Goal: Information Seeking & Learning: Learn about a topic

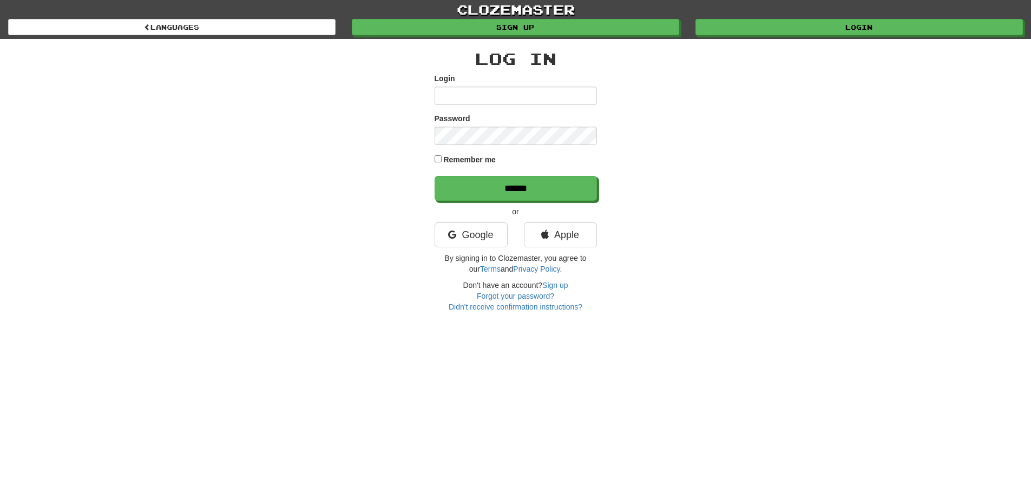
type input "**********"
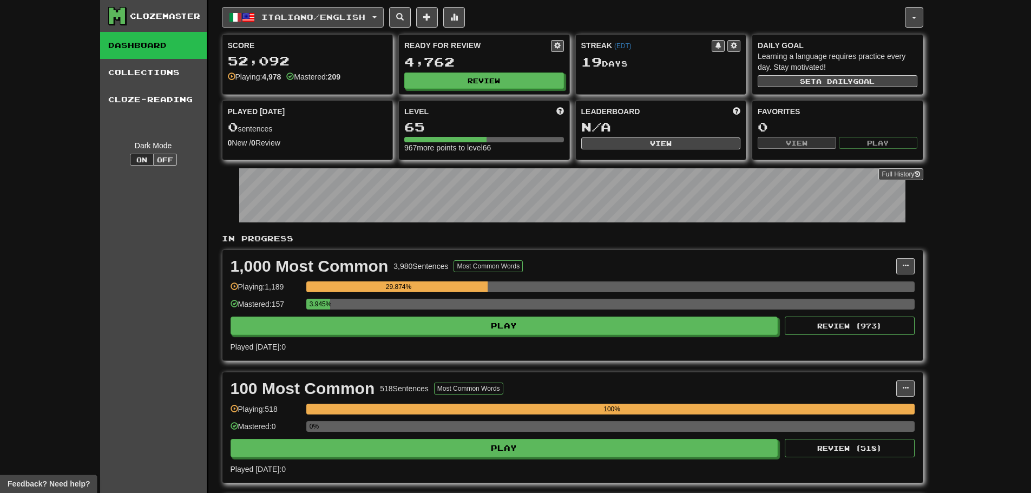
click at [333, 16] on span "Italiano / English" at bounding box center [313, 16] width 104 height 9
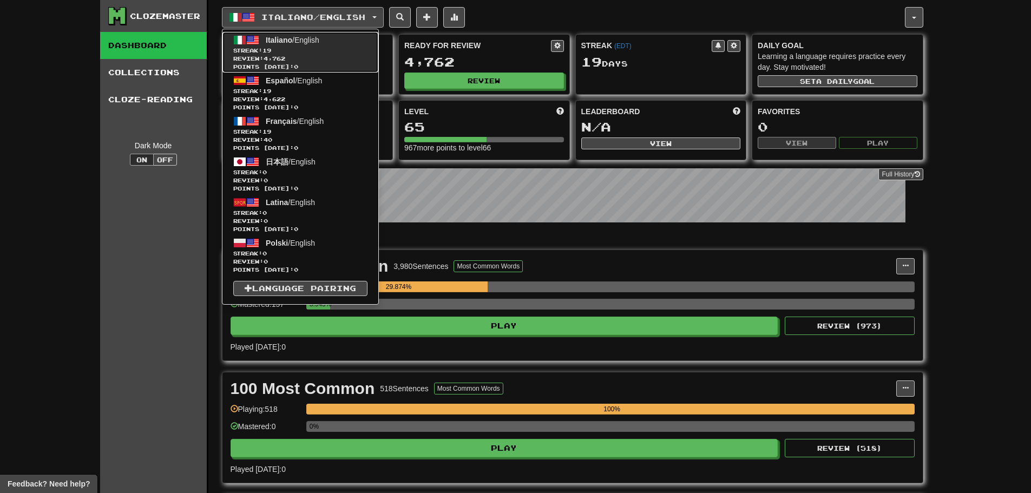
click at [322, 47] on span "Streak: 19" at bounding box center [300, 51] width 134 height 8
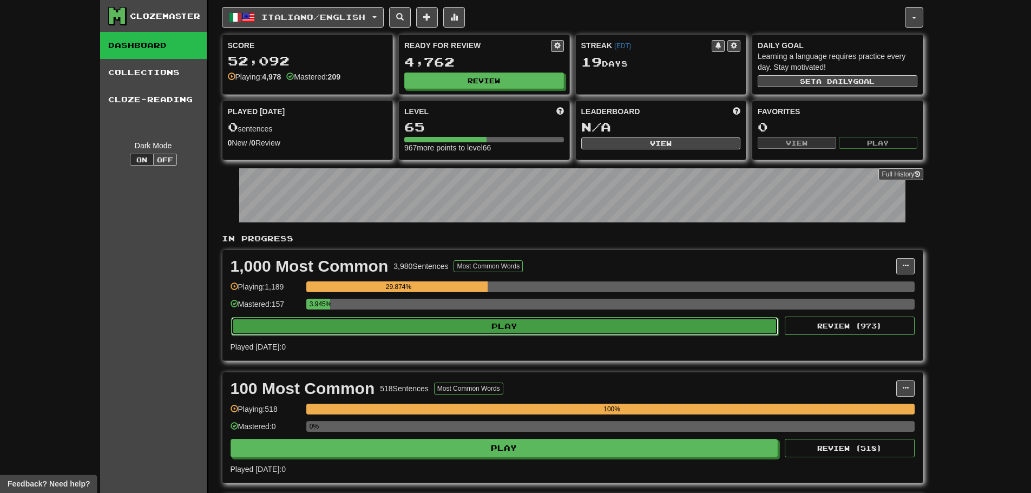
click at [419, 333] on button "Play" at bounding box center [505, 326] width 548 height 18
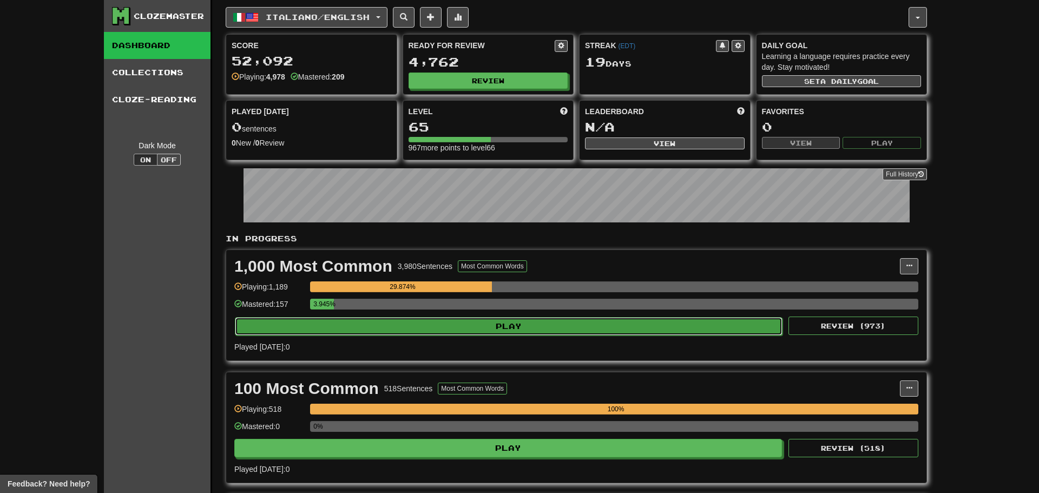
select select "**"
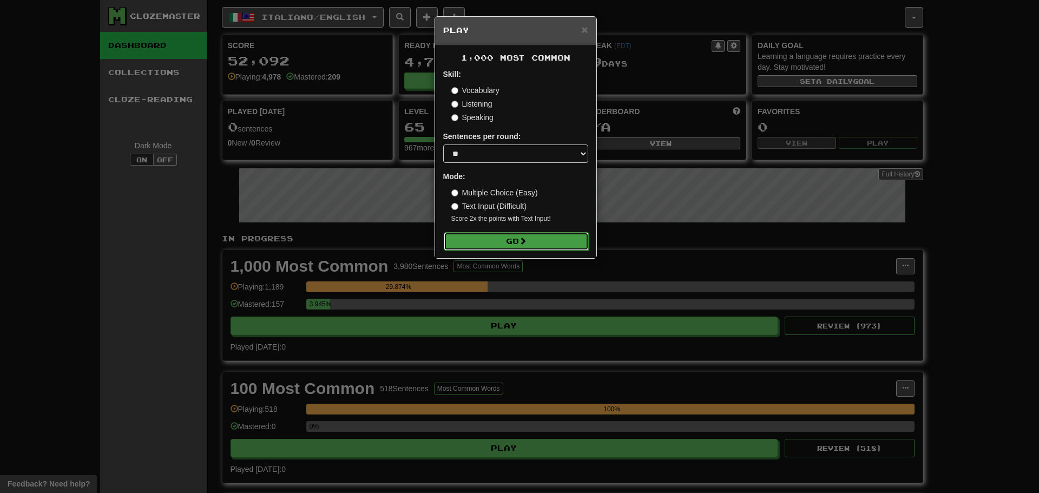
click at [533, 238] on button "Go" at bounding box center [516, 241] width 145 height 18
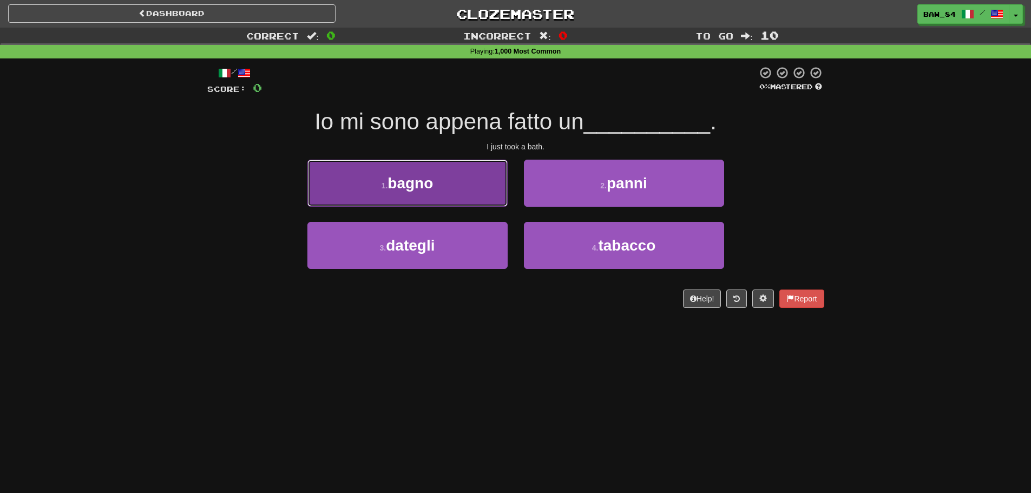
click at [462, 194] on button "1 . [GEOGRAPHIC_DATA]" at bounding box center [407, 183] width 200 height 47
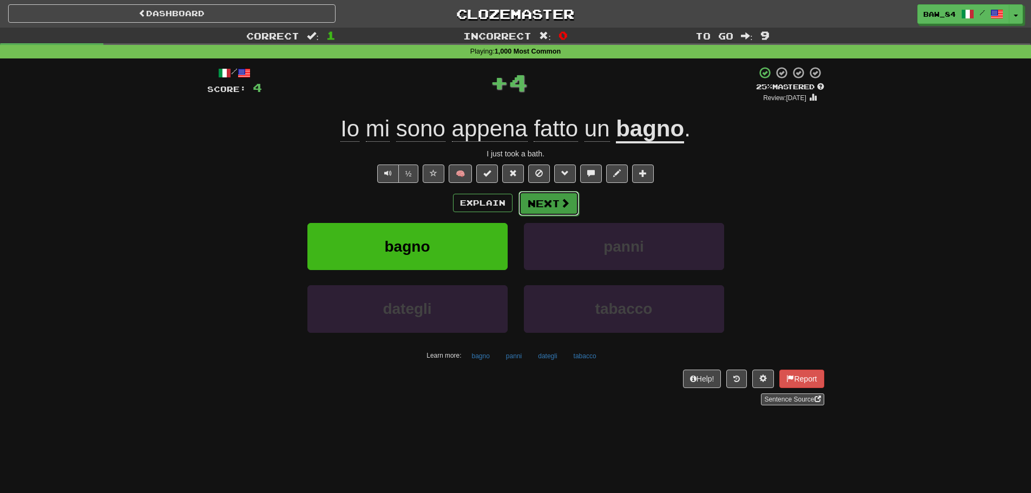
click at [564, 209] on button "Next" at bounding box center [549, 203] width 61 height 25
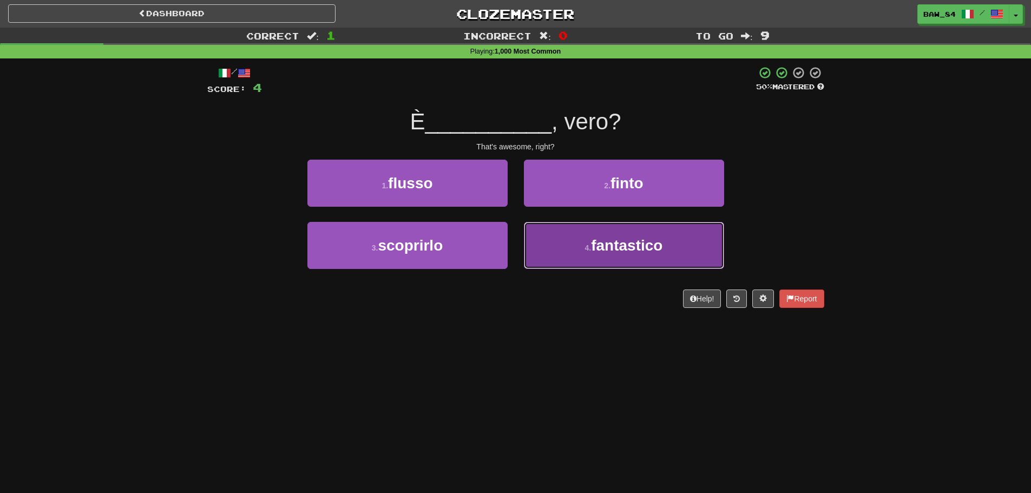
click at [545, 239] on button "4 . fantastico" at bounding box center [624, 245] width 200 height 47
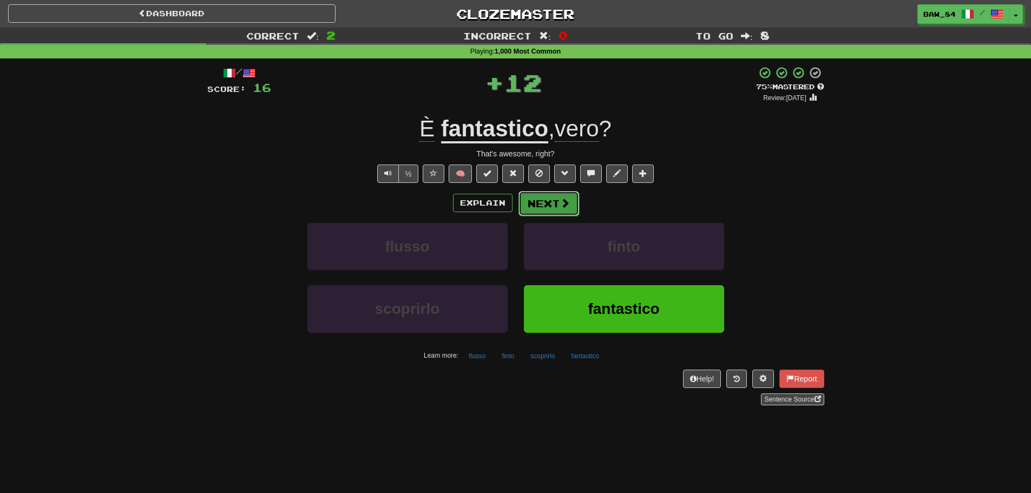
click at [545, 204] on button "Next" at bounding box center [549, 203] width 61 height 25
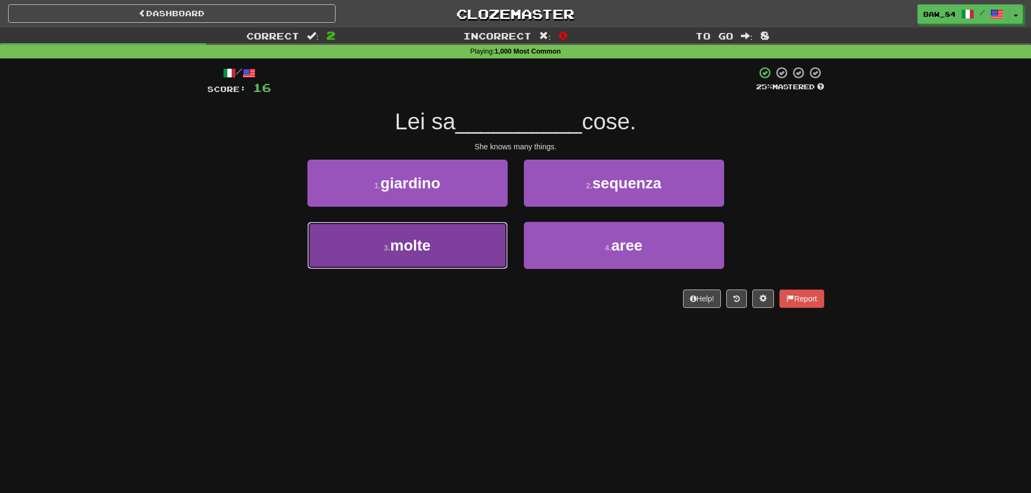
click at [447, 254] on button "3 . molte" at bounding box center [407, 245] width 200 height 47
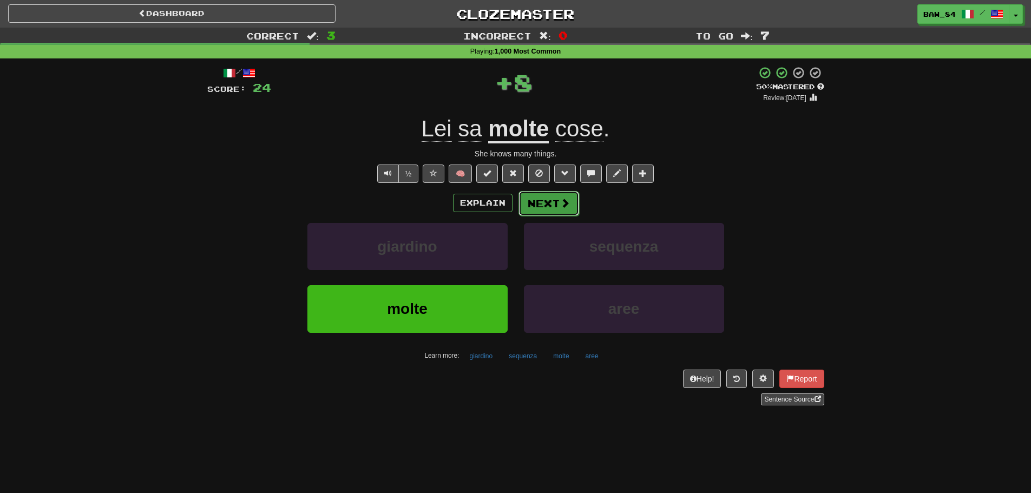
click at [542, 206] on button "Next" at bounding box center [549, 203] width 61 height 25
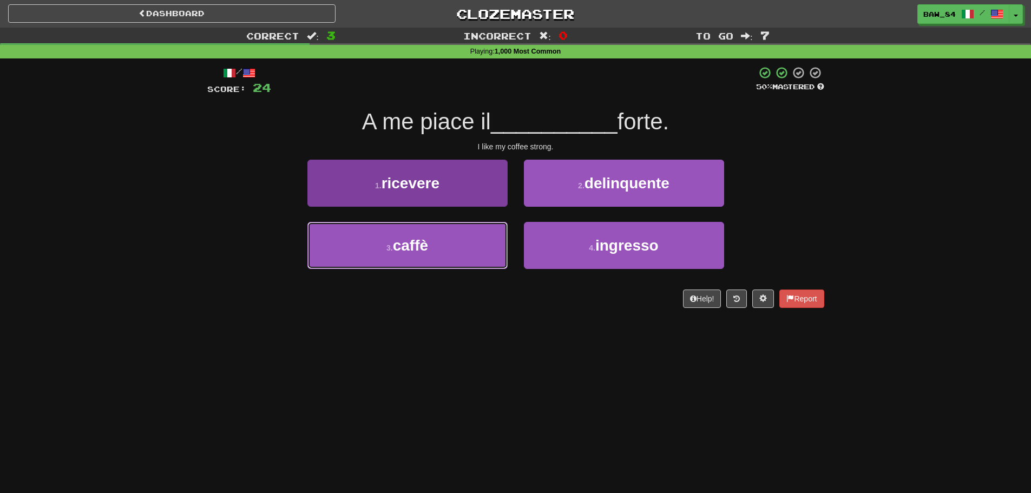
click at [471, 244] on button "3 . caffè" at bounding box center [407, 245] width 200 height 47
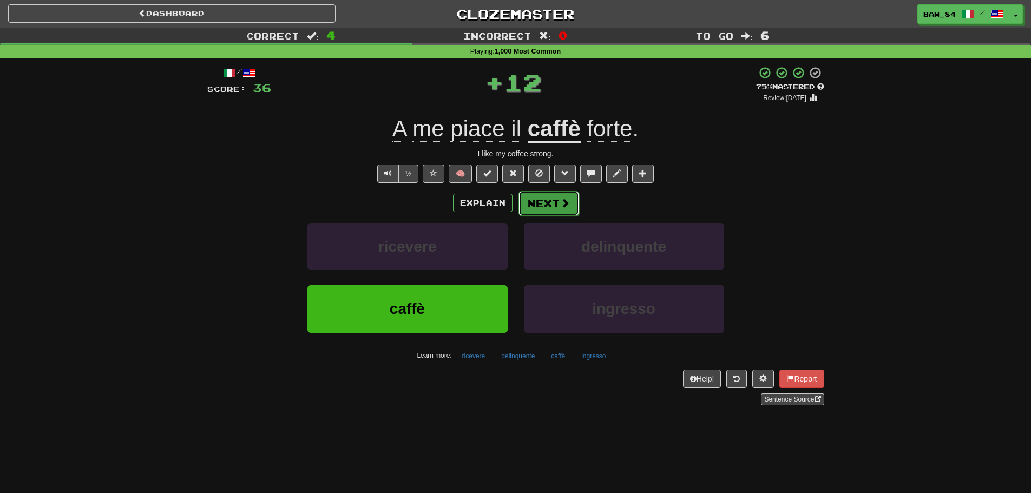
click at [546, 202] on button "Next" at bounding box center [549, 203] width 61 height 25
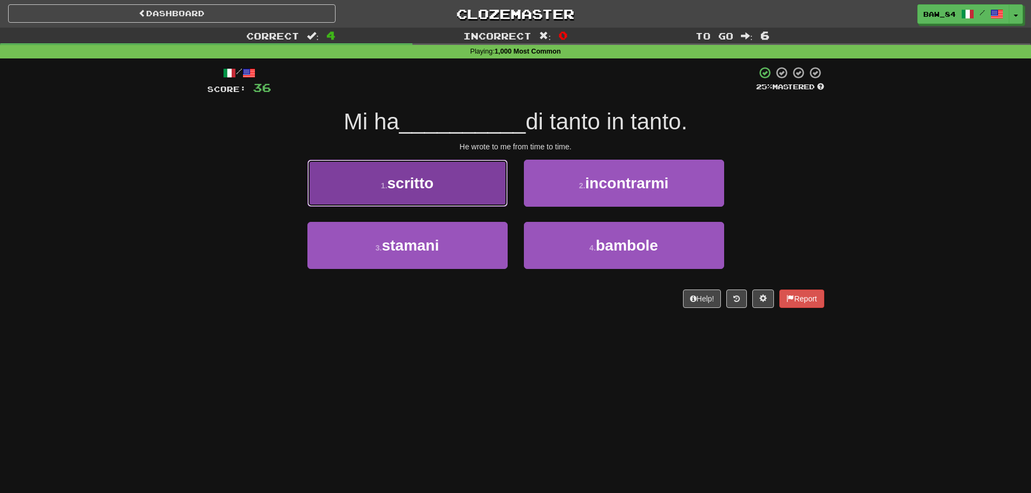
click at [441, 179] on button "1 . scritto" at bounding box center [407, 183] width 200 height 47
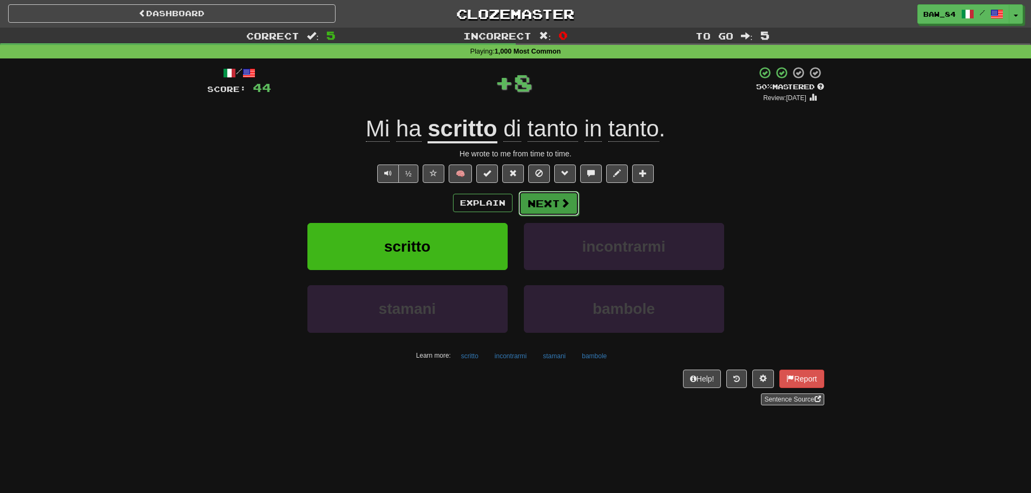
click at [549, 204] on button "Next" at bounding box center [549, 203] width 61 height 25
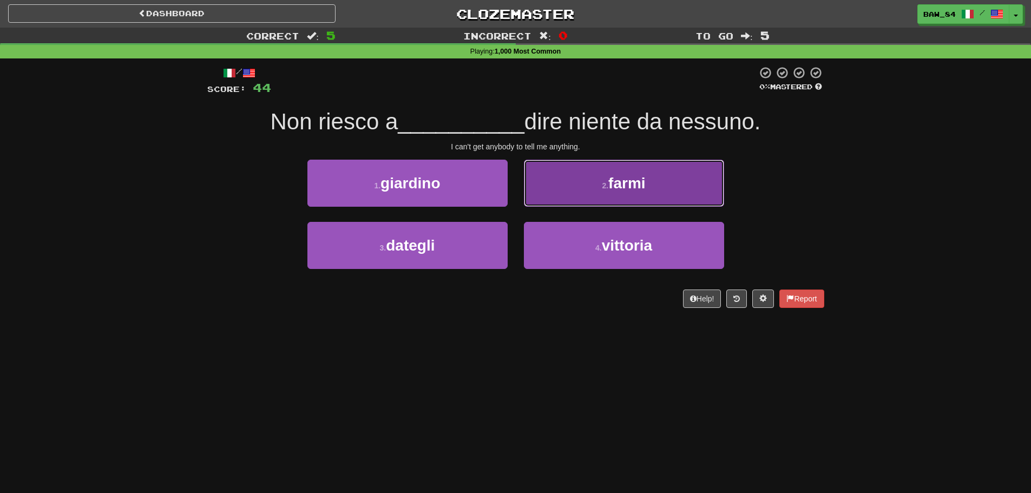
click at [548, 190] on button "2 . farmi" at bounding box center [624, 183] width 200 height 47
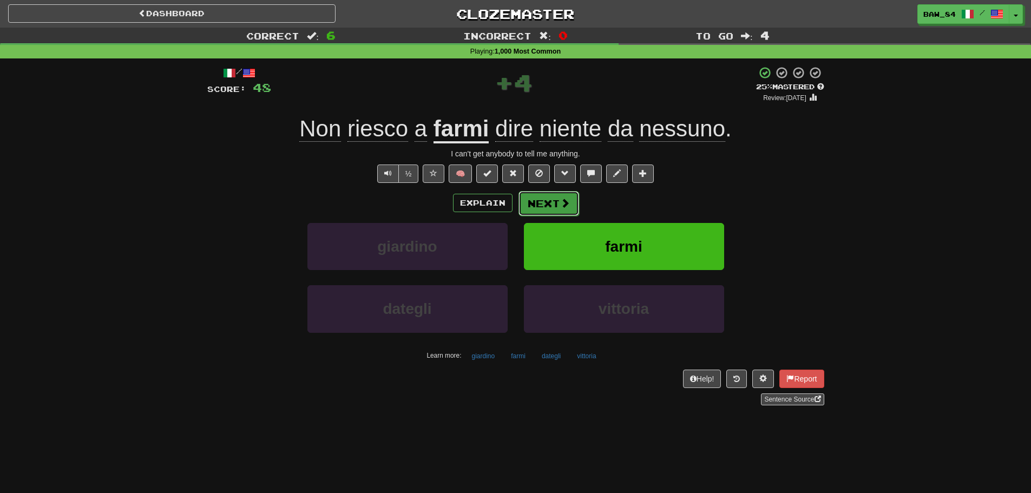
click at [546, 201] on button "Next" at bounding box center [549, 203] width 61 height 25
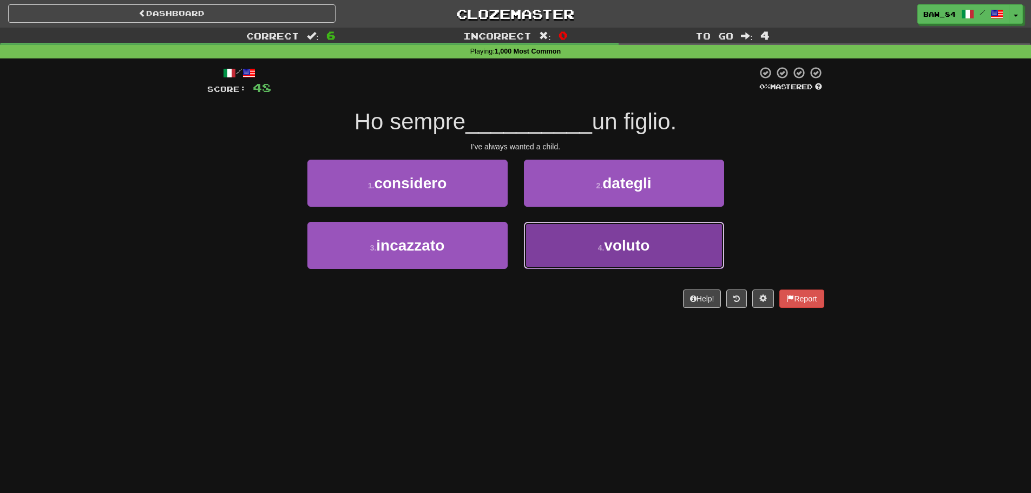
click at [559, 240] on button "4 . voluto" at bounding box center [624, 245] width 200 height 47
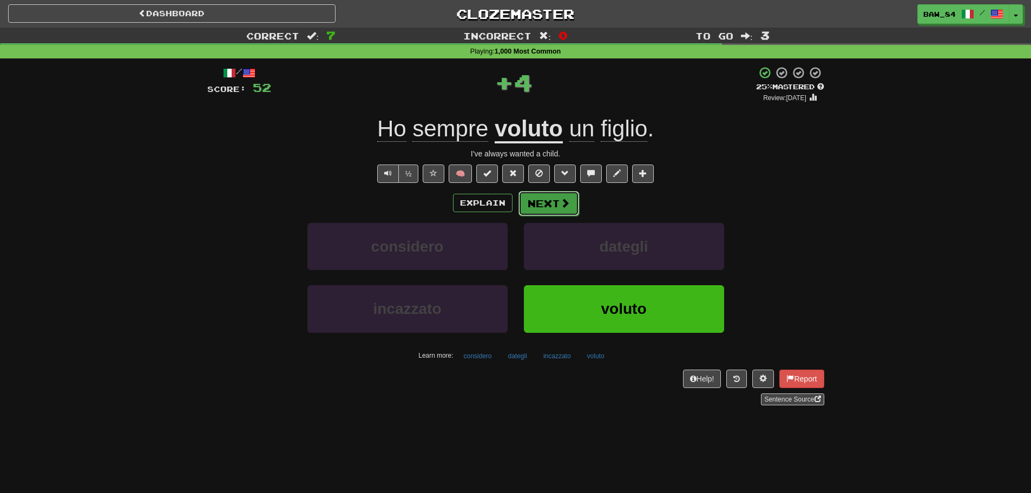
click at [560, 200] on span at bounding box center [565, 203] width 10 height 10
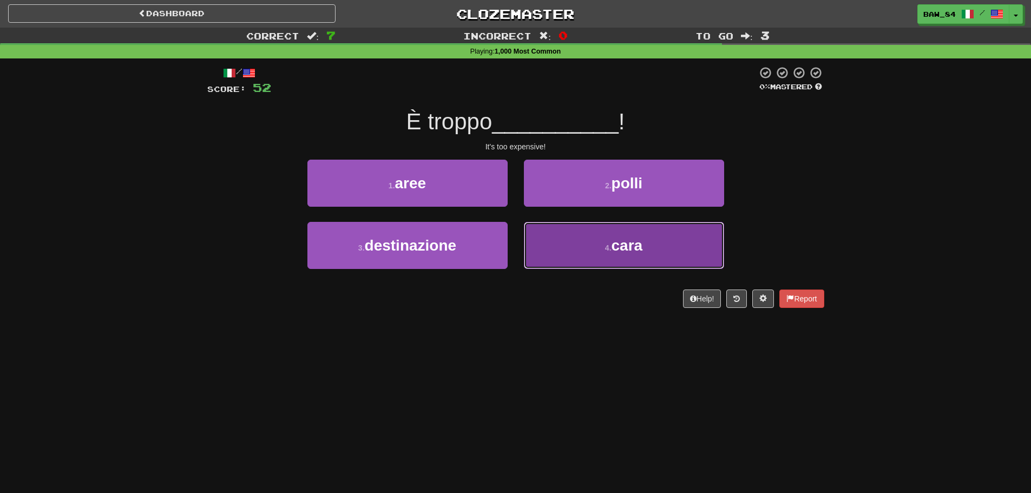
click at [563, 235] on button "4 . cara" at bounding box center [624, 245] width 200 height 47
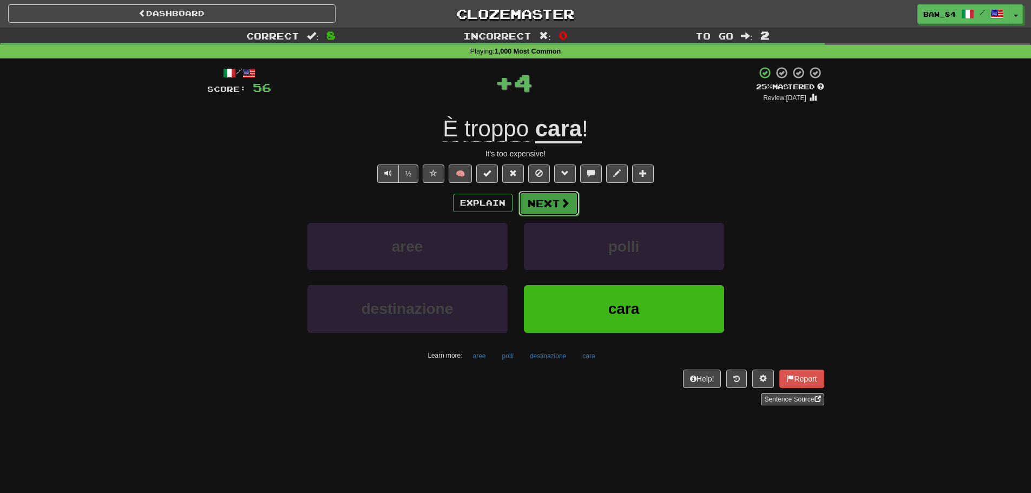
click at [556, 203] on button "Next" at bounding box center [549, 203] width 61 height 25
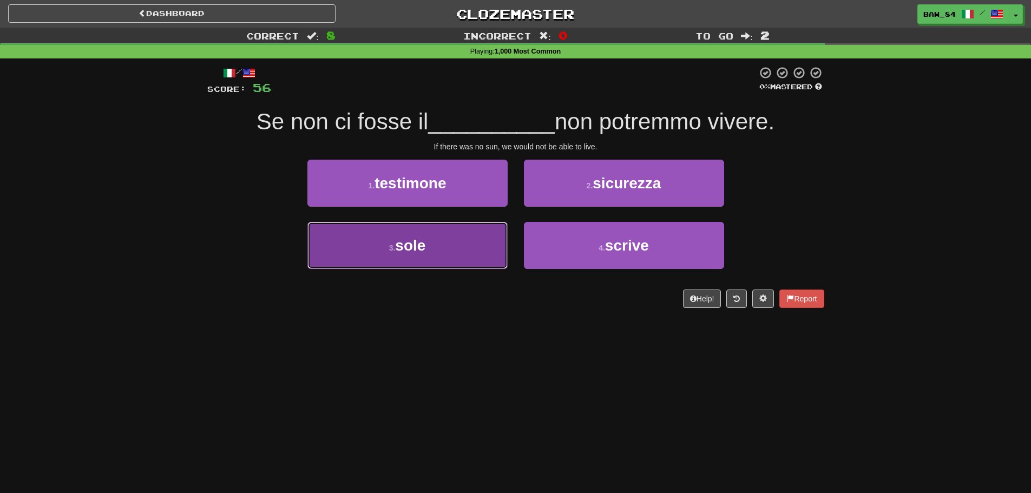
click at [450, 230] on button "3 . sole" at bounding box center [407, 245] width 200 height 47
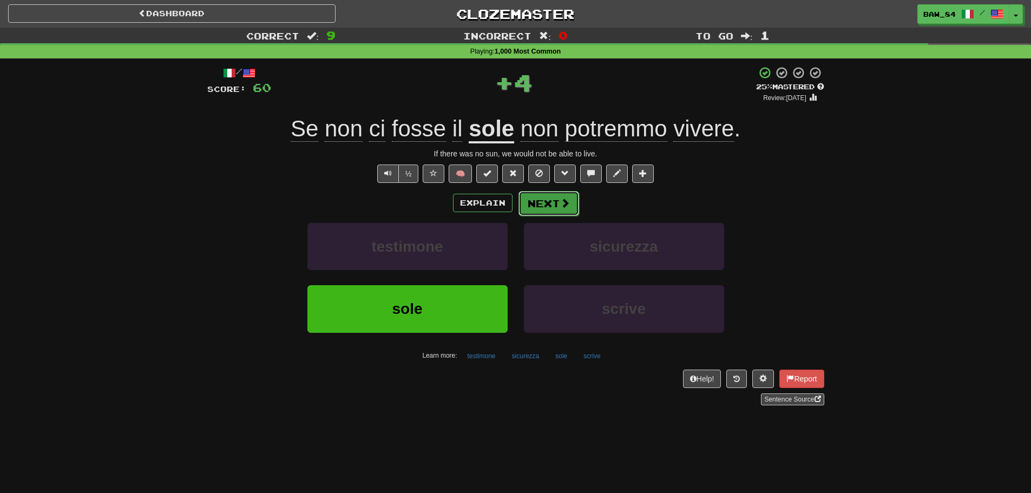
click at [545, 201] on button "Next" at bounding box center [549, 203] width 61 height 25
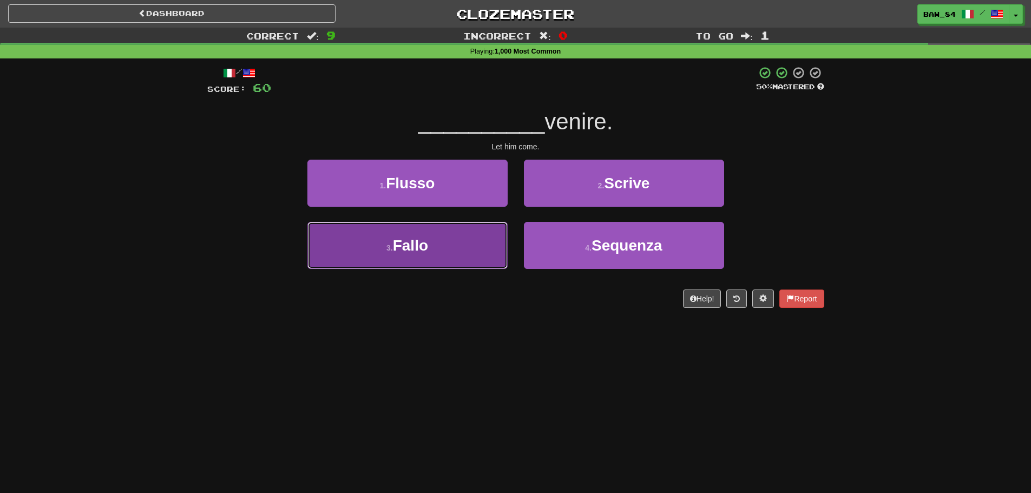
click at [480, 237] on button "3 . Fallo" at bounding box center [407, 245] width 200 height 47
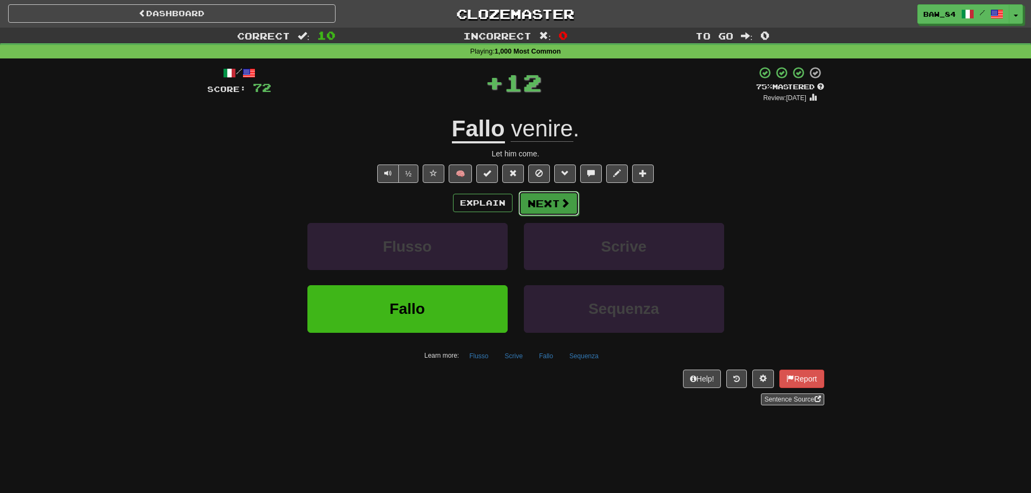
click at [549, 199] on button "Next" at bounding box center [549, 203] width 61 height 25
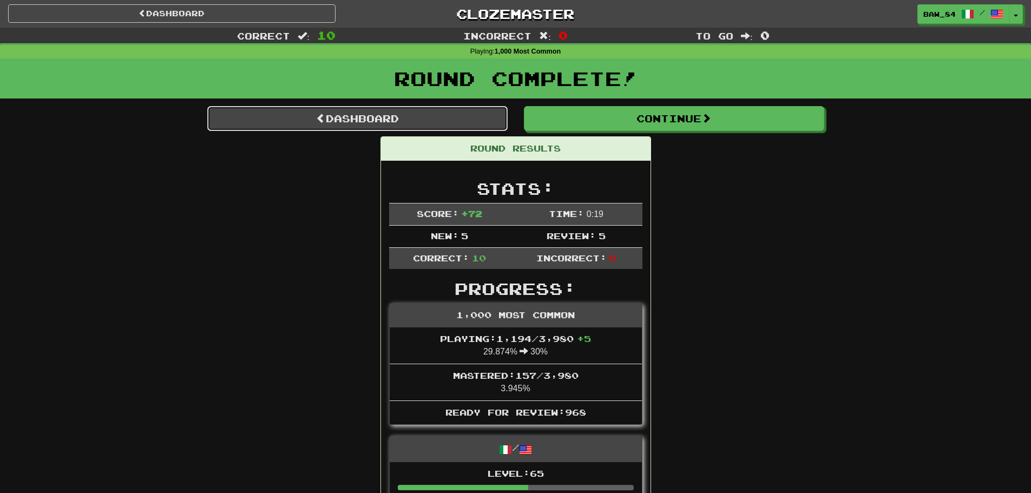
click at [417, 120] on link "Dashboard" at bounding box center [357, 118] width 300 height 25
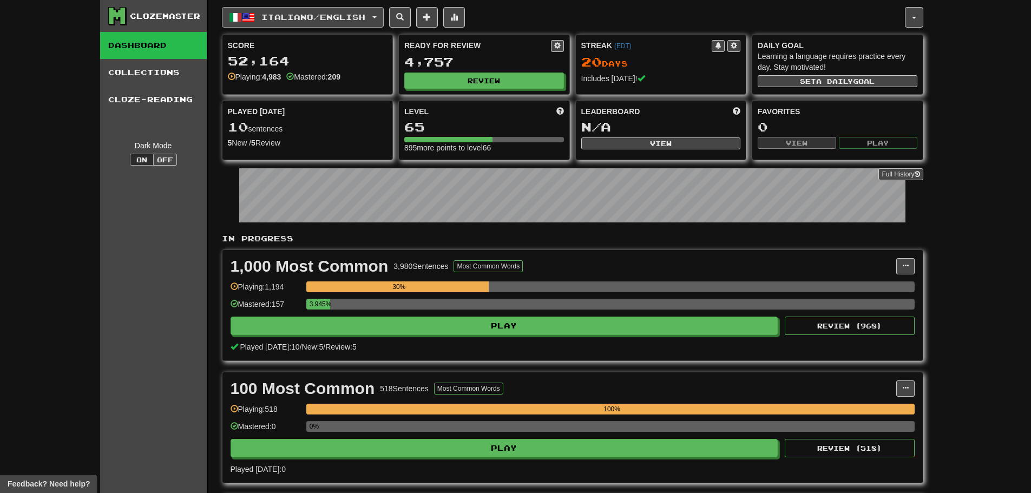
click at [365, 17] on span "Italiano / English" at bounding box center [313, 16] width 104 height 9
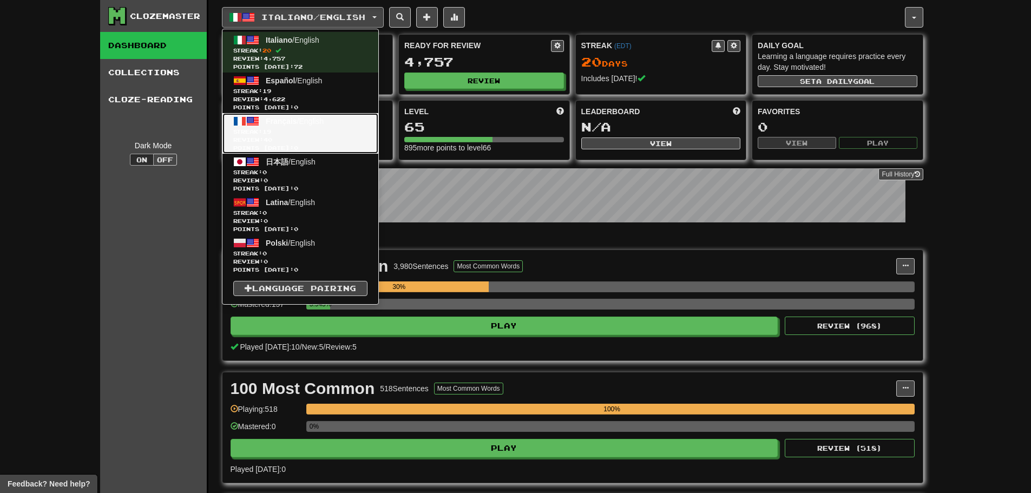
click at [322, 122] on span "Français / English" at bounding box center [295, 121] width 58 height 9
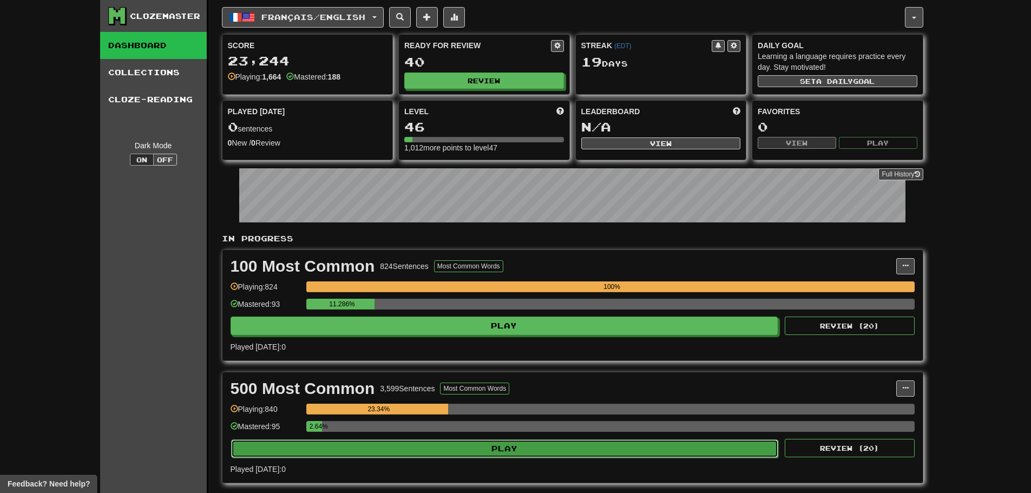
click at [458, 452] on button "Play" at bounding box center [505, 449] width 548 height 18
select select "**"
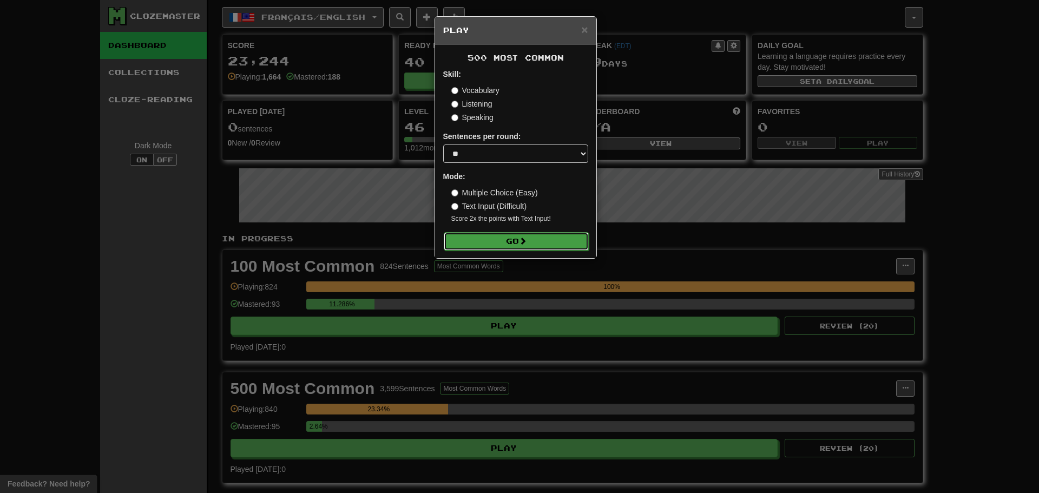
click at [568, 241] on button "Go" at bounding box center [516, 241] width 145 height 18
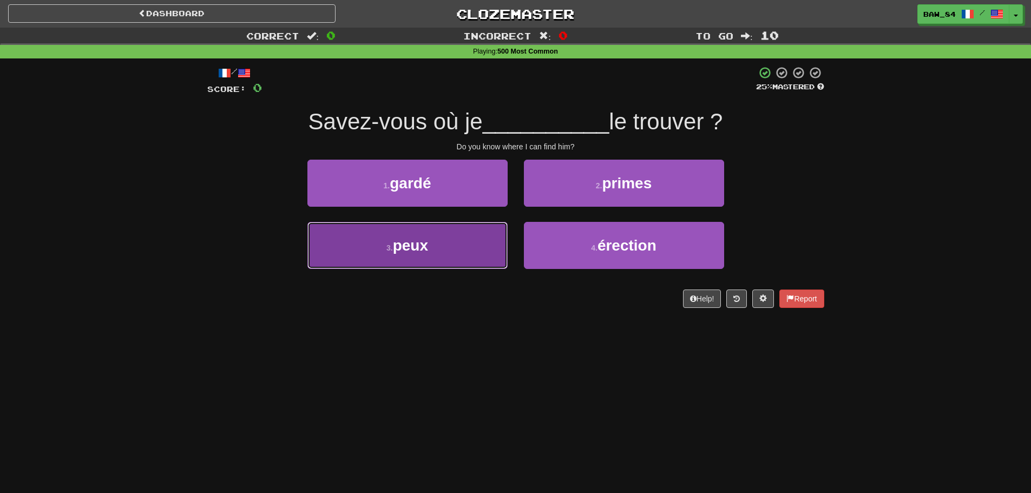
click at [468, 235] on button "3 . peux" at bounding box center [407, 245] width 200 height 47
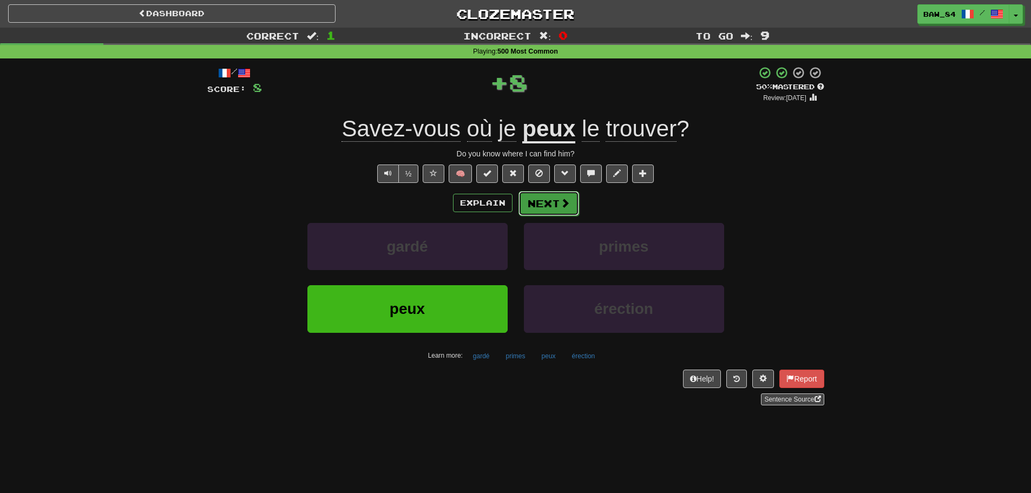
click at [542, 200] on button "Next" at bounding box center [549, 203] width 61 height 25
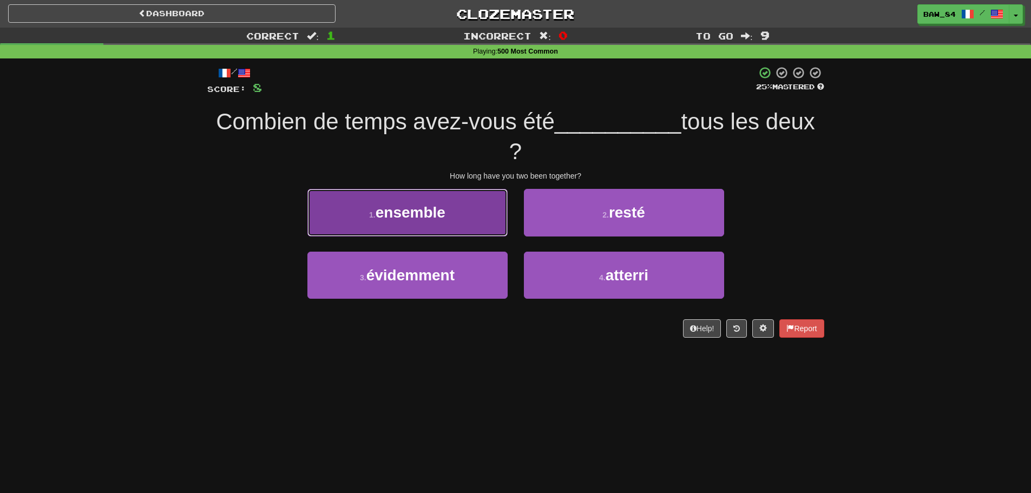
click at [457, 229] on button "1 . ensemble" at bounding box center [407, 212] width 200 height 47
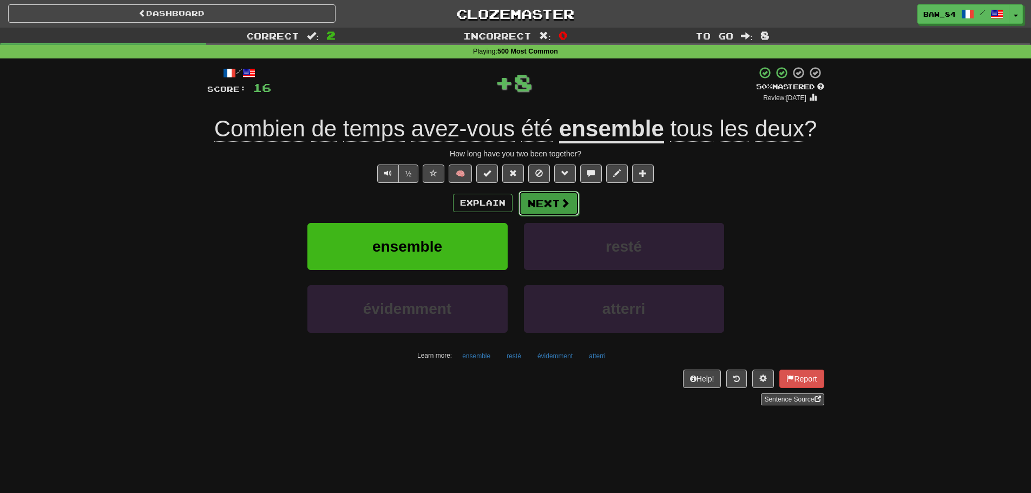
click at [559, 212] on button "Next" at bounding box center [549, 203] width 61 height 25
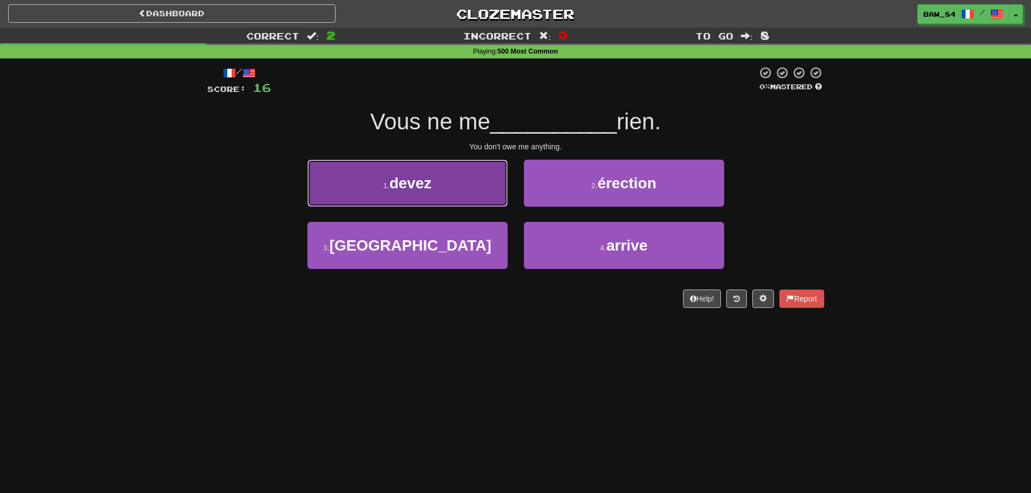
click at [466, 200] on button "1 . devez" at bounding box center [407, 183] width 200 height 47
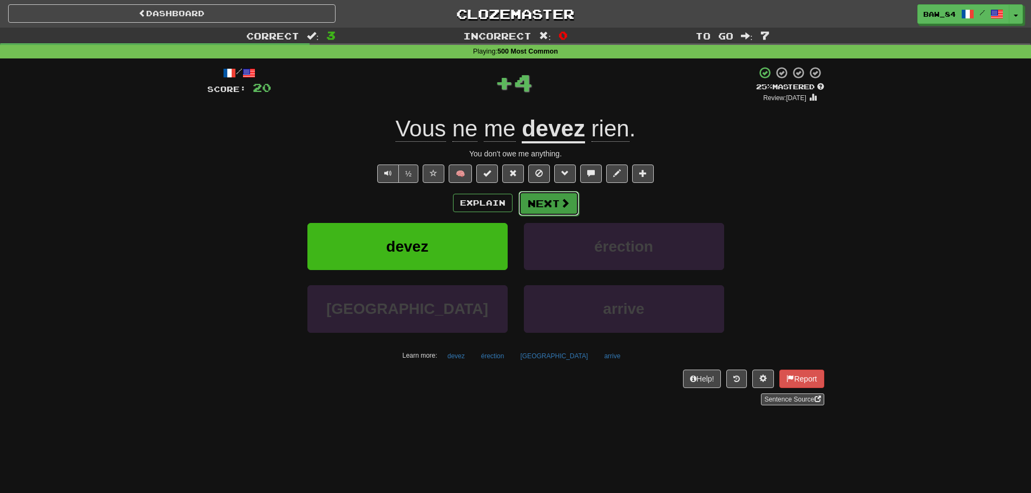
click at [546, 201] on button "Next" at bounding box center [549, 203] width 61 height 25
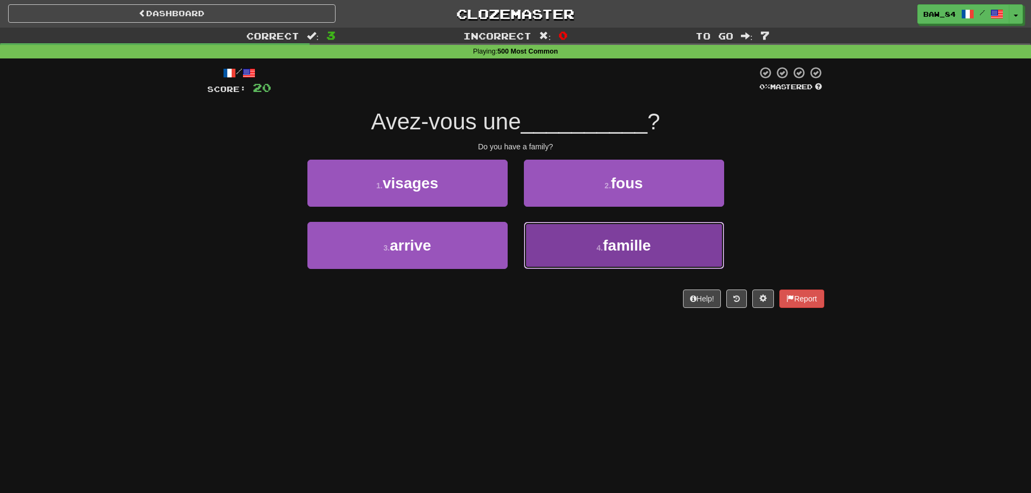
click at [548, 248] on button "4 . famille" at bounding box center [624, 245] width 200 height 47
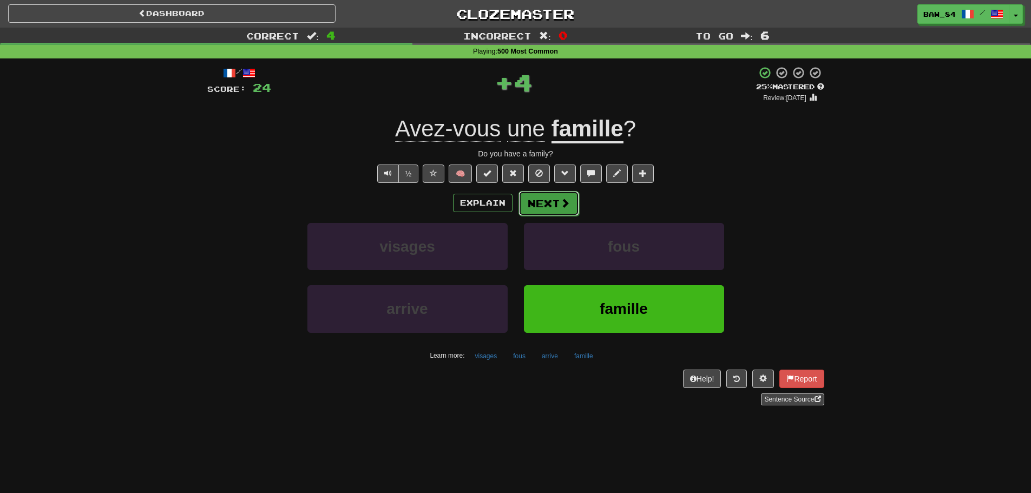
click at [540, 207] on button "Next" at bounding box center [549, 203] width 61 height 25
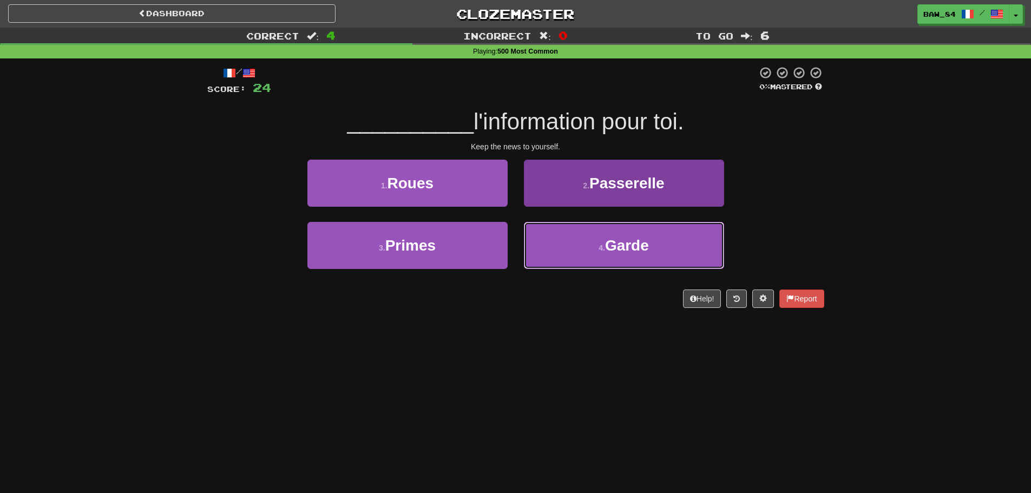
click at [535, 236] on button "4 . Garde" at bounding box center [624, 245] width 200 height 47
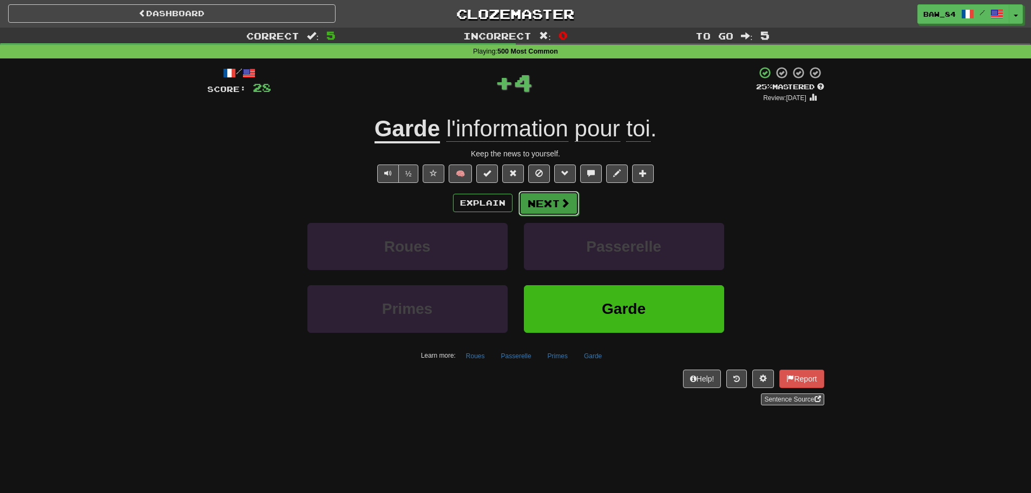
click at [537, 204] on button "Next" at bounding box center [549, 203] width 61 height 25
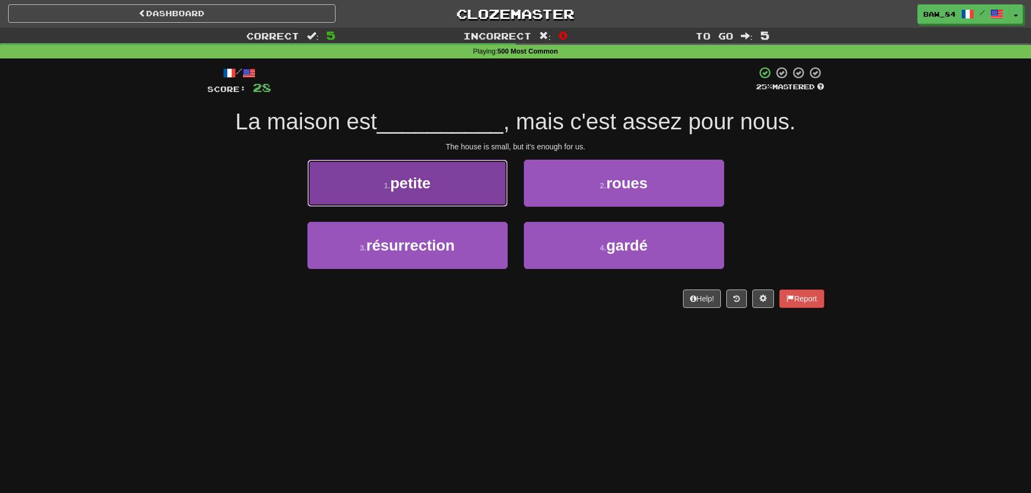
click at [439, 195] on button "1 . petite" at bounding box center [407, 183] width 200 height 47
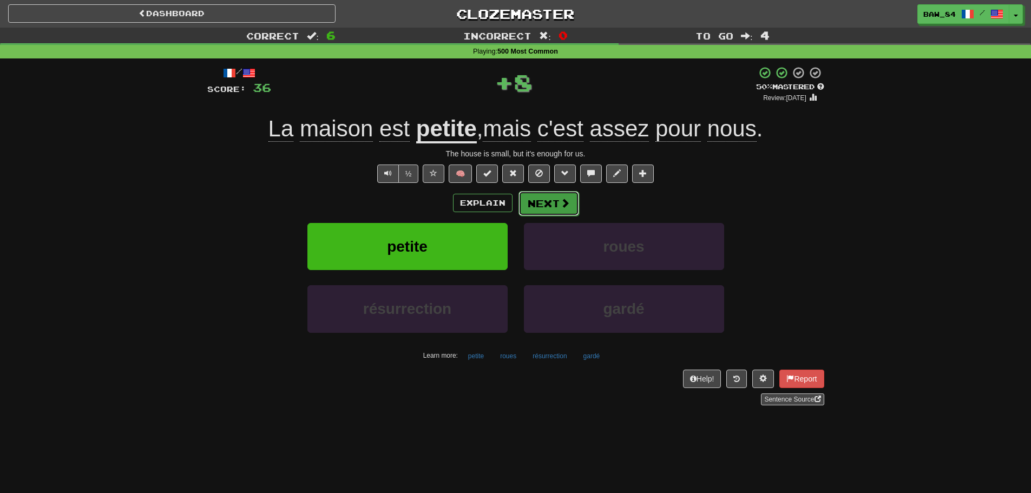
click at [549, 209] on button "Next" at bounding box center [549, 203] width 61 height 25
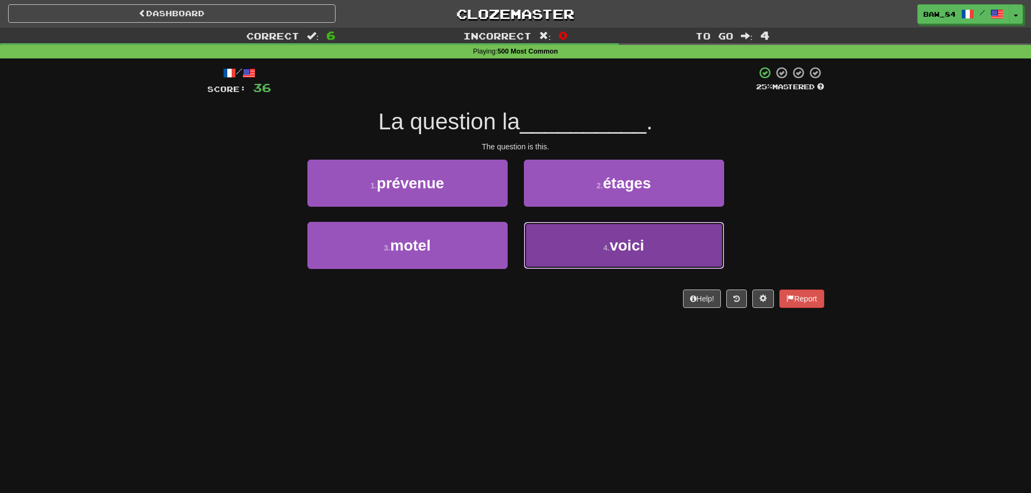
click at [550, 234] on button "4 . voici" at bounding box center [624, 245] width 200 height 47
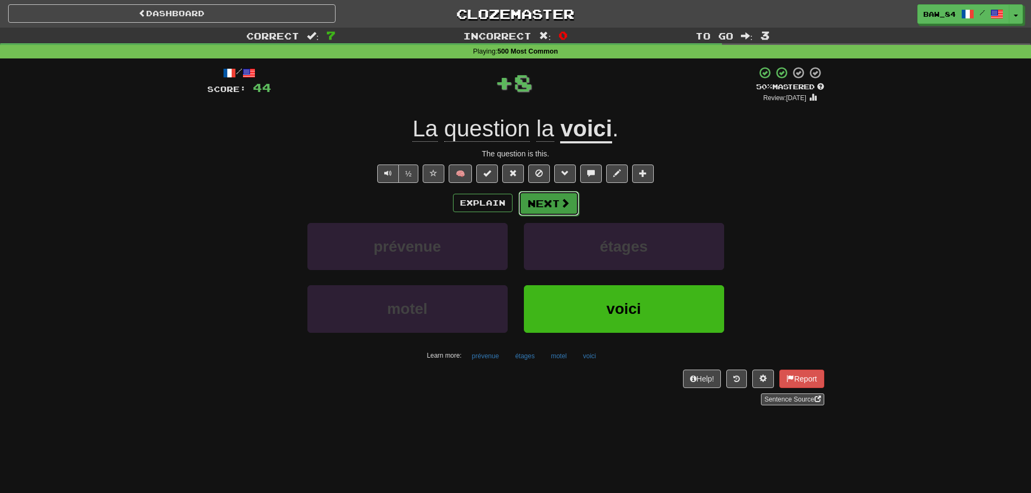
click at [550, 212] on button "Next" at bounding box center [549, 203] width 61 height 25
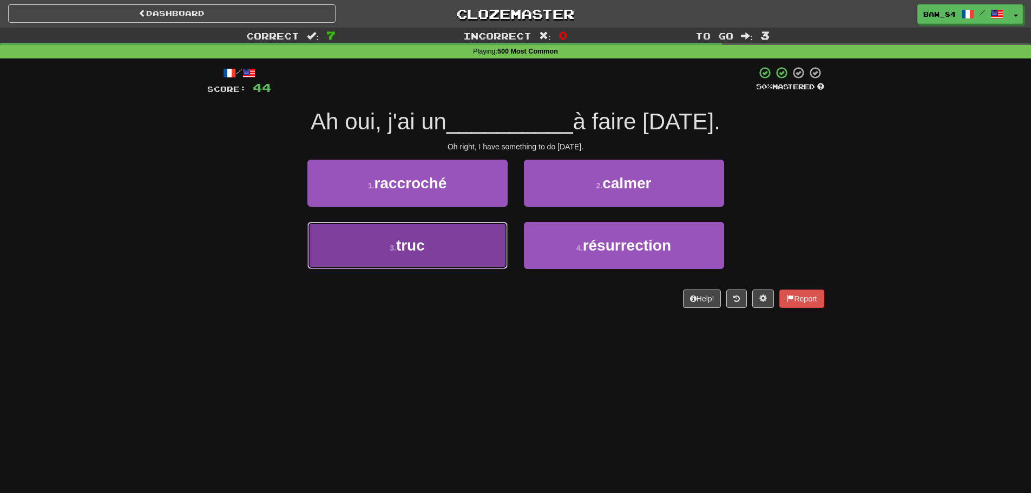
click at [475, 232] on button "3 . truc" at bounding box center [407, 245] width 200 height 47
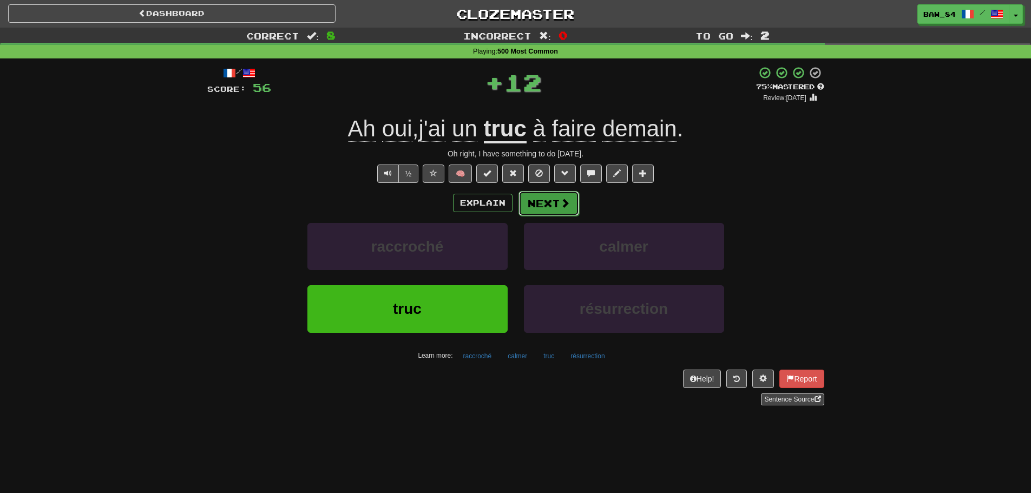
click at [548, 204] on button "Next" at bounding box center [549, 203] width 61 height 25
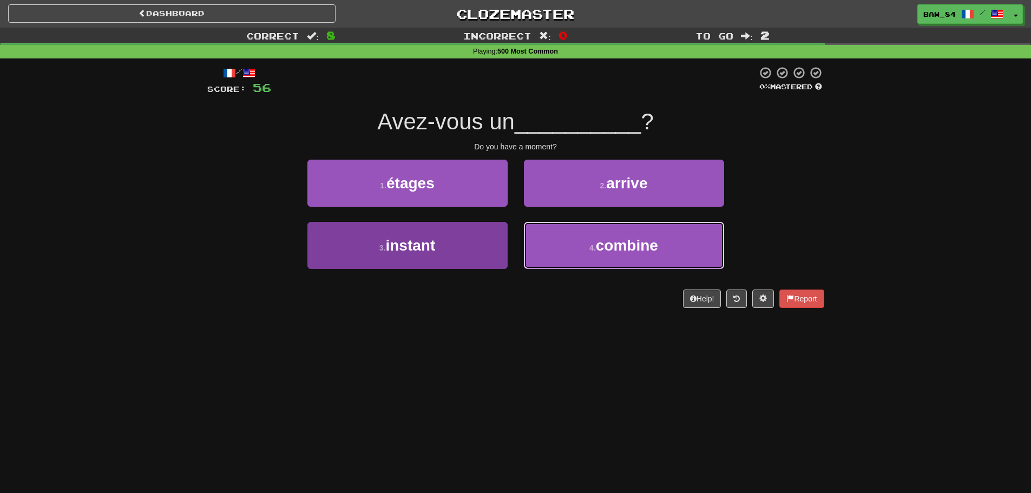
drag, startPoint x: 557, startPoint y: 242, endPoint x: 419, endPoint y: 264, distance: 140.3
click at [419, 264] on div "3 . instant 4 . combine" at bounding box center [516, 253] width 650 height 62
click at [409, 262] on button "3 . instant" at bounding box center [407, 245] width 200 height 47
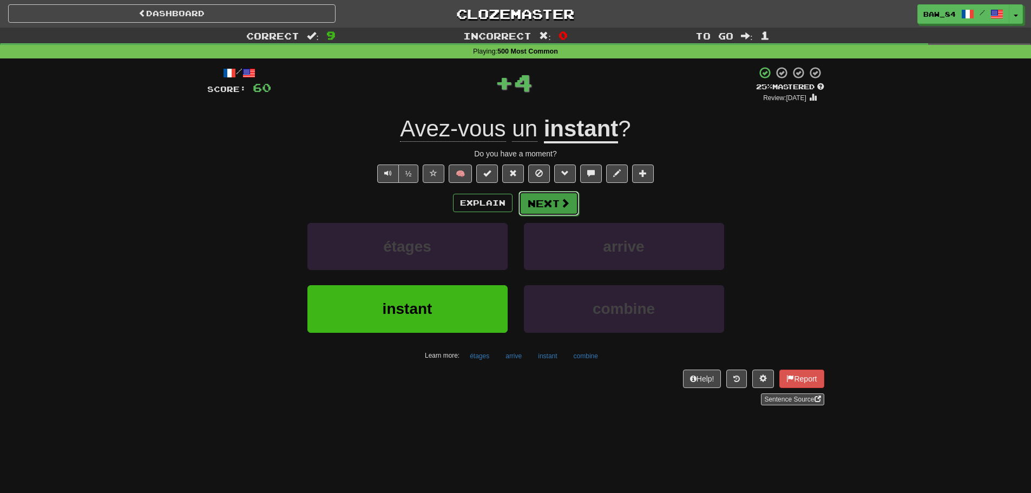
click at [540, 206] on button "Next" at bounding box center [549, 203] width 61 height 25
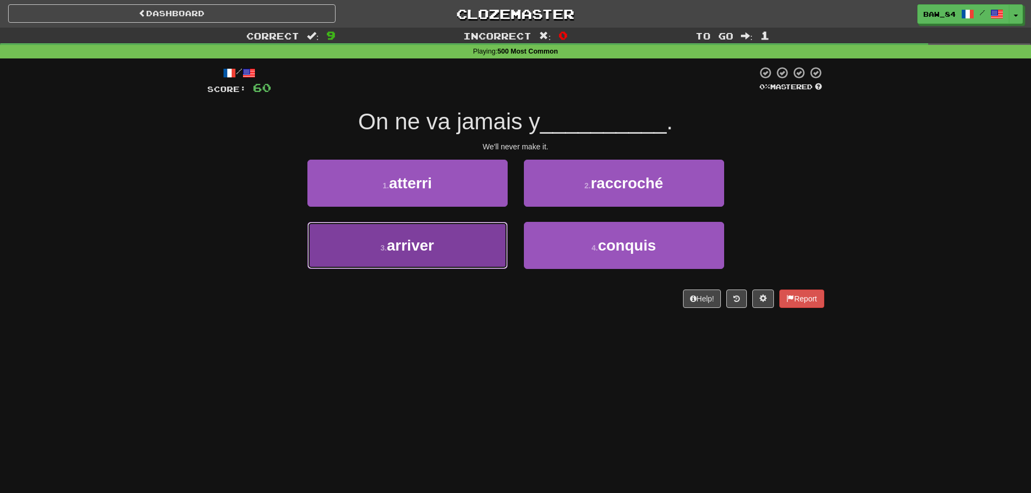
click at [469, 241] on button "3 . arriver" at bounding box center [407, 245] width 200 height 47
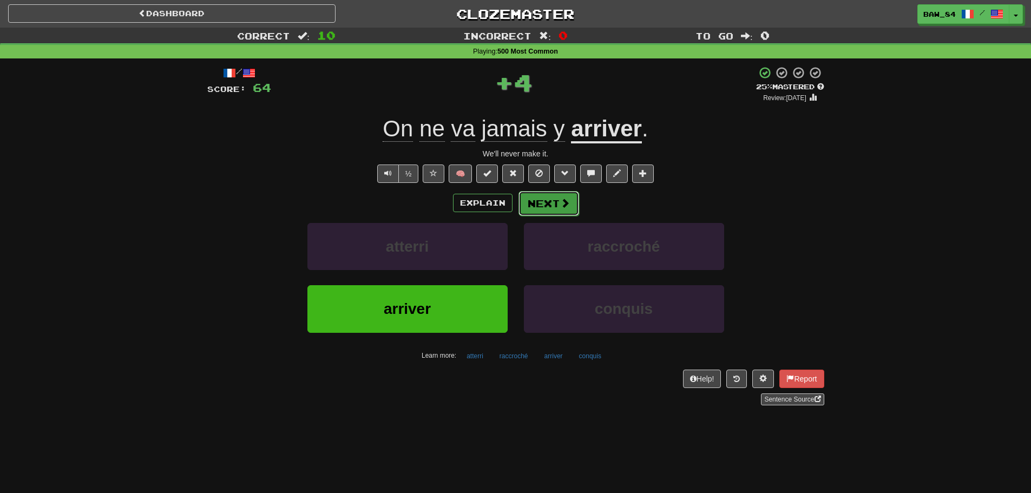
click at [561, 207] on span at bounding box center [565, 203] width 10 height 10
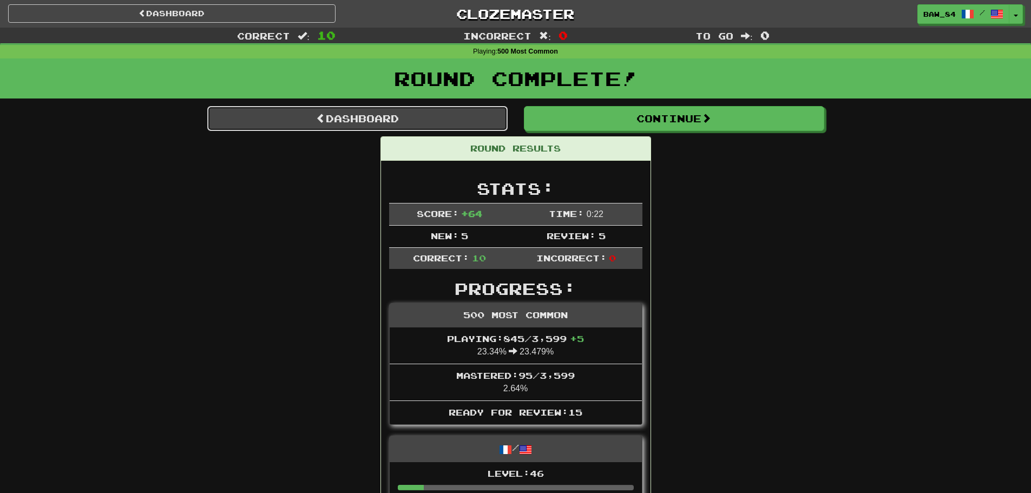
click at [442, 128] on link "Dashboard" at bounding box center [357, 118] width 300 height 25
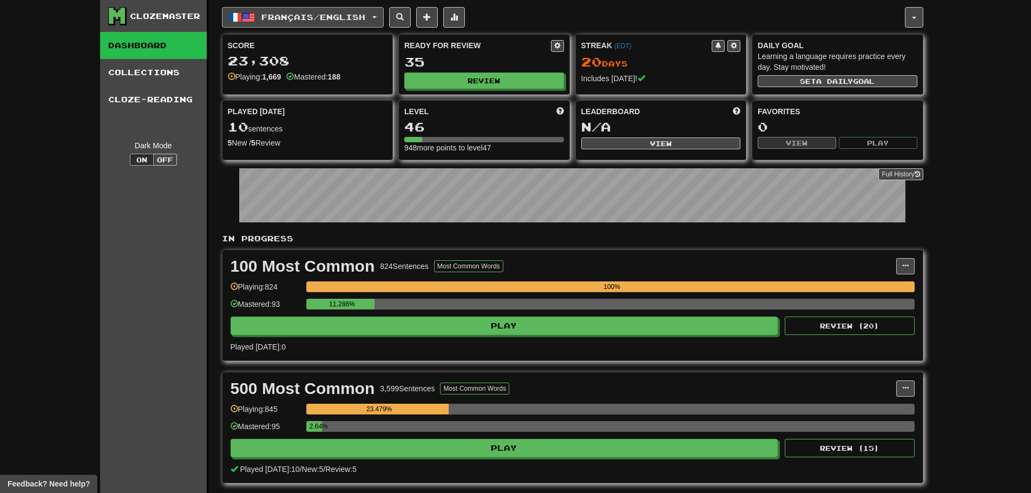
click at [312, 21] on span "Français / English" at bounding box center [313, 16] width 104 height 9
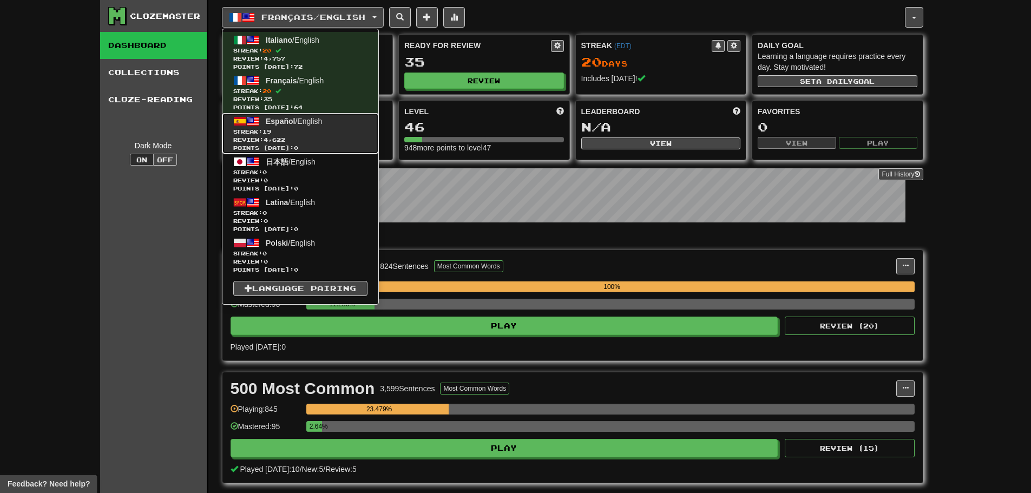
click at [314, 128] on span "Streak: 19" at bounding box center [300, 132] width 134 height 8
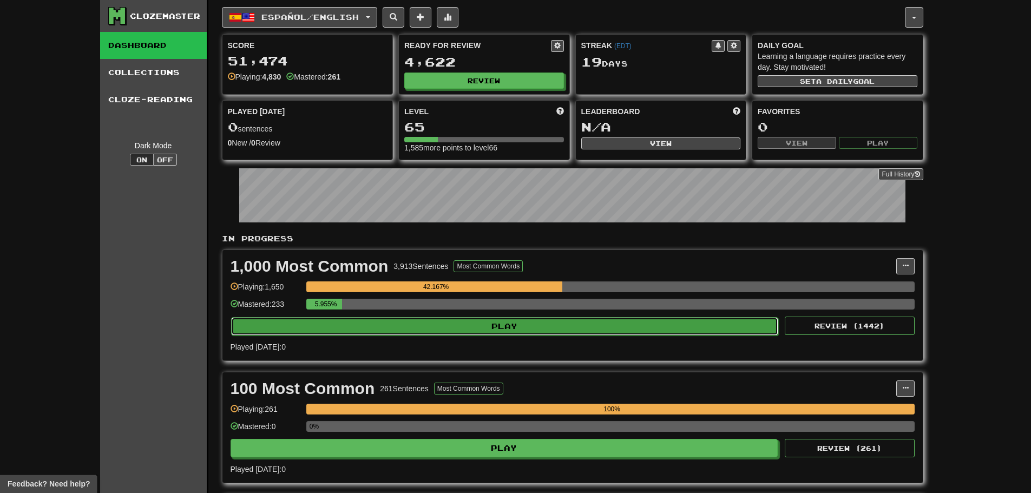
click at [414, 331] on button "Play" at bounding box center [505, 326] width 548 height 18
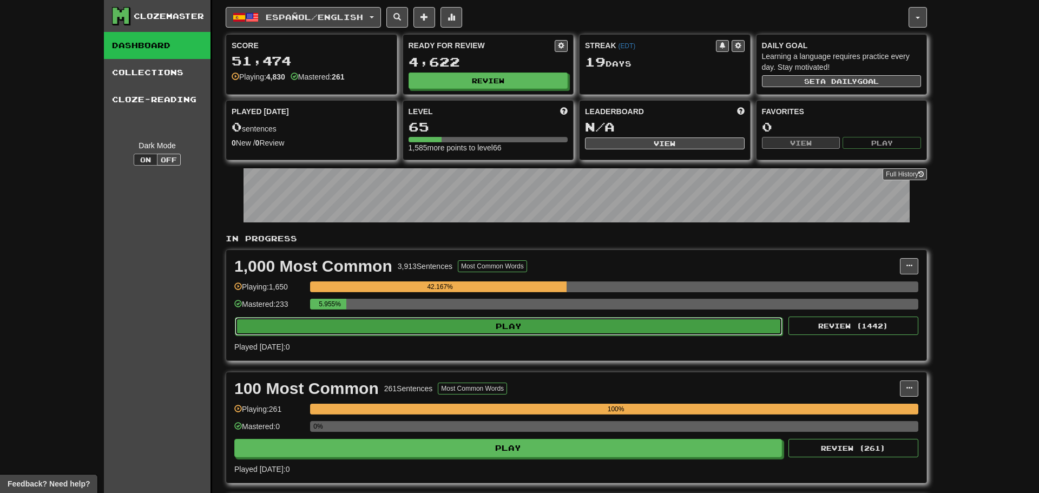
select select "**"
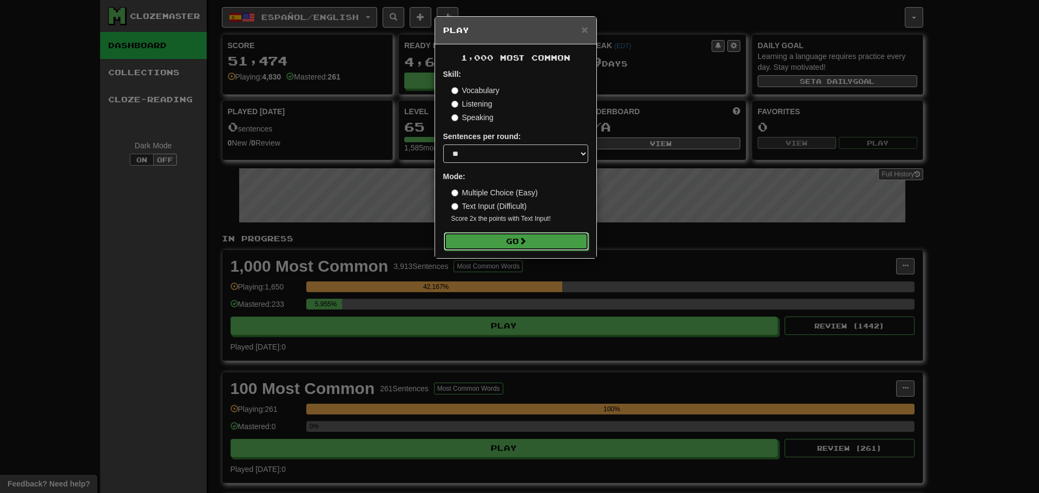
click at [490, 247] on button "Go" at bounding box center [516, 241] width 145 height 18
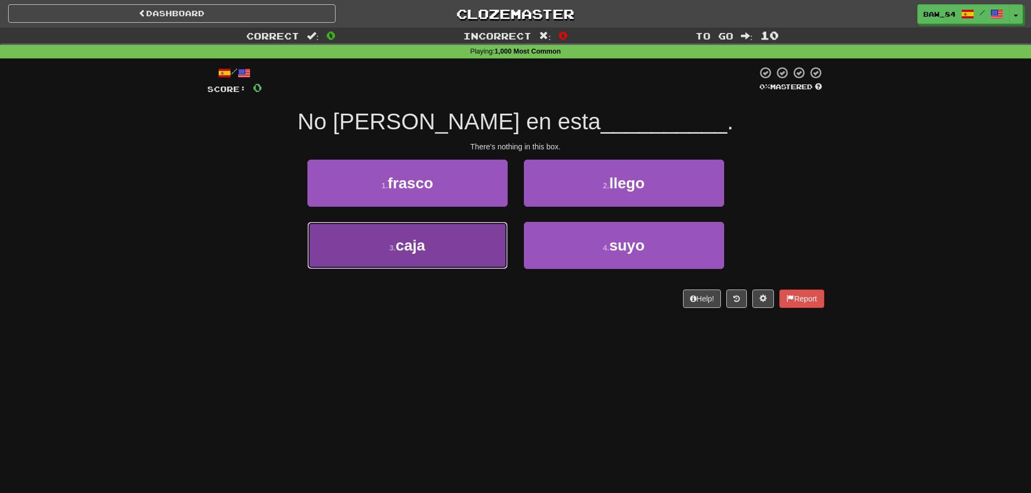
click at [481, 239] on button "3 . caja" at bounding box center [407, 245] width 200 height 47
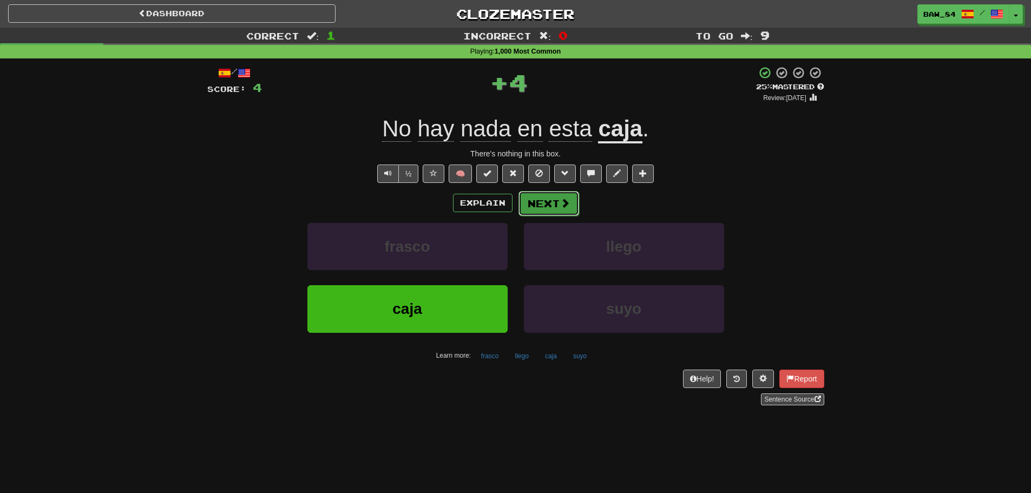
click at [549, 208] on button "Next" at bounding box center [549, 203] width 61 height 25
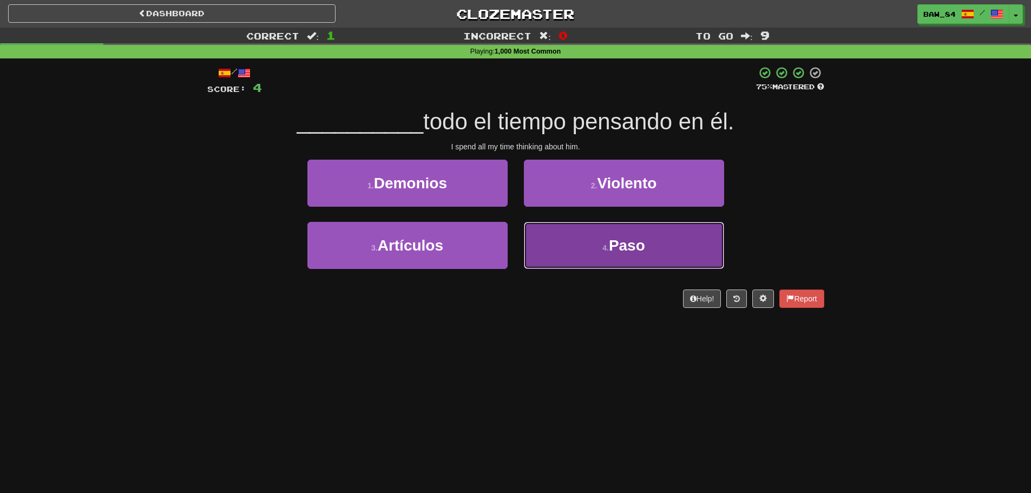
click at [554, 245] on button "4 . Paso" at bounding box center [624, 245] width 200 height 47
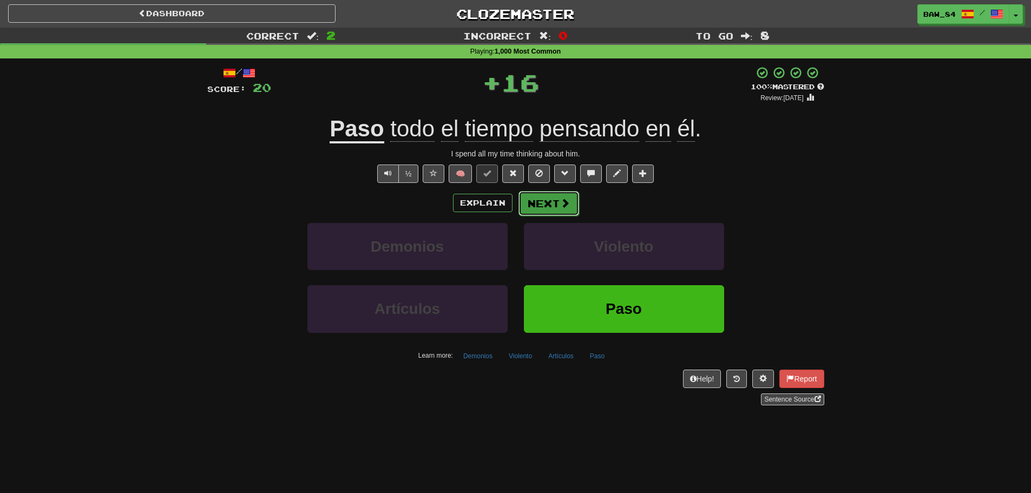
click at [541, 209] on button "Next" at bounding box center [549, 203] width 61 height 25
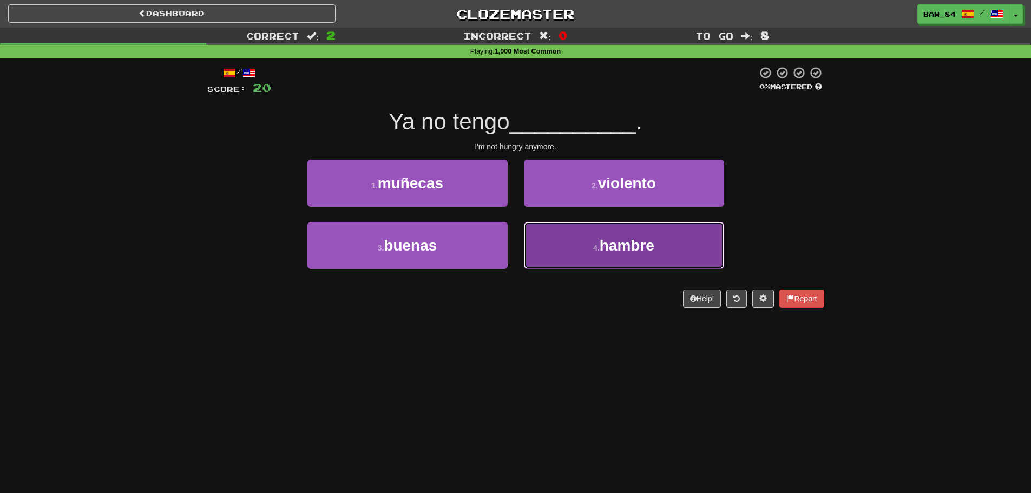
click at [547, 245] on button "4 . hambre" at bounding box center [624, 245] width 200 height 47
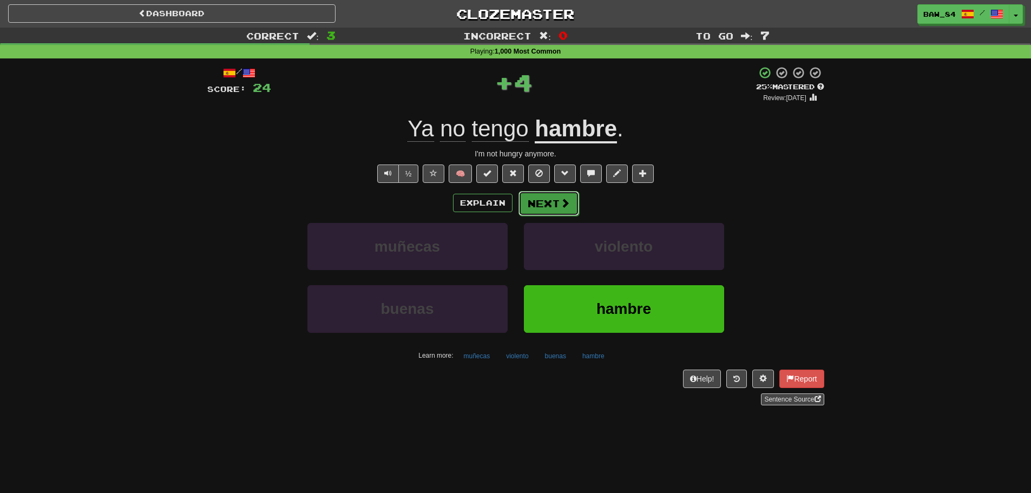
click at [546, 209] on button "Next" at bounding box center [549, 203] width 61 height 25
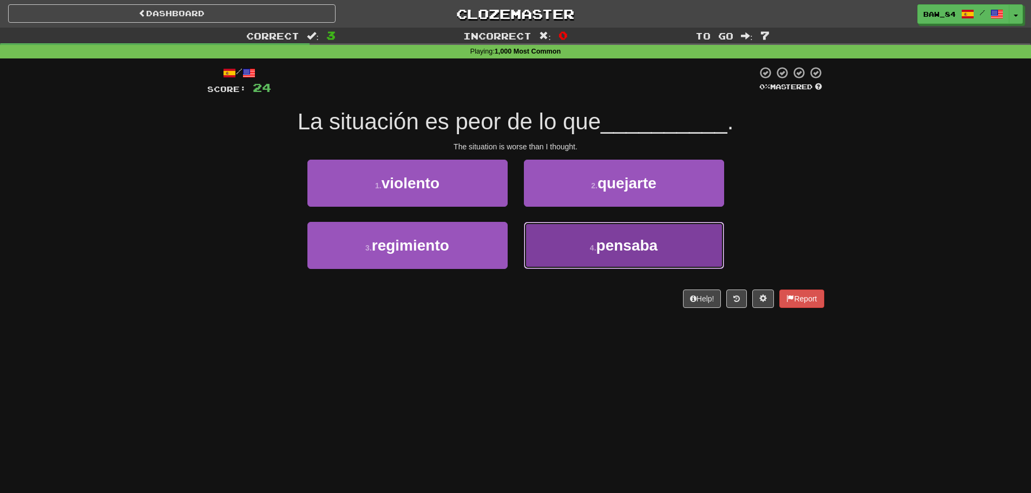
click at [570, 233] on button "4 . pensaba" at bounding box center [624, 245] width 200 height 47
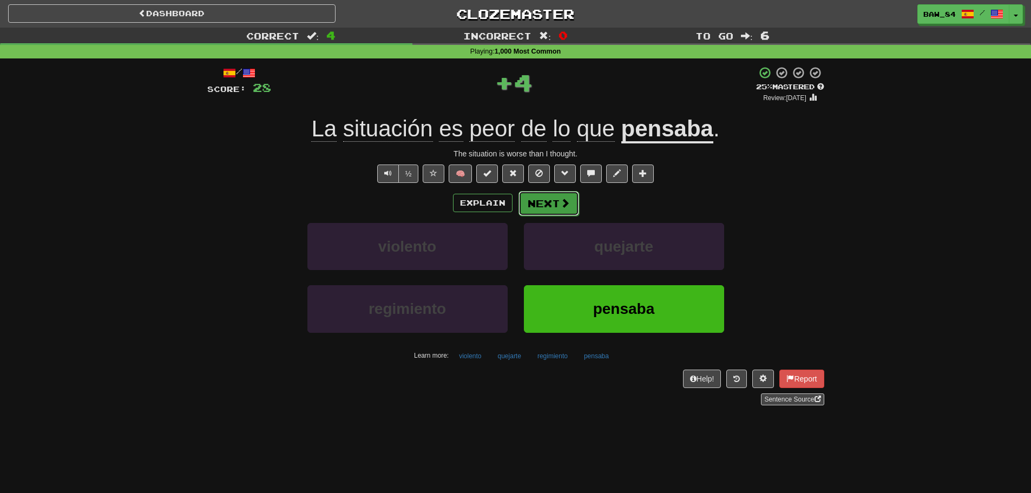
click at [563, 202] on span at bounding box center [565, 203] width 10 height 10
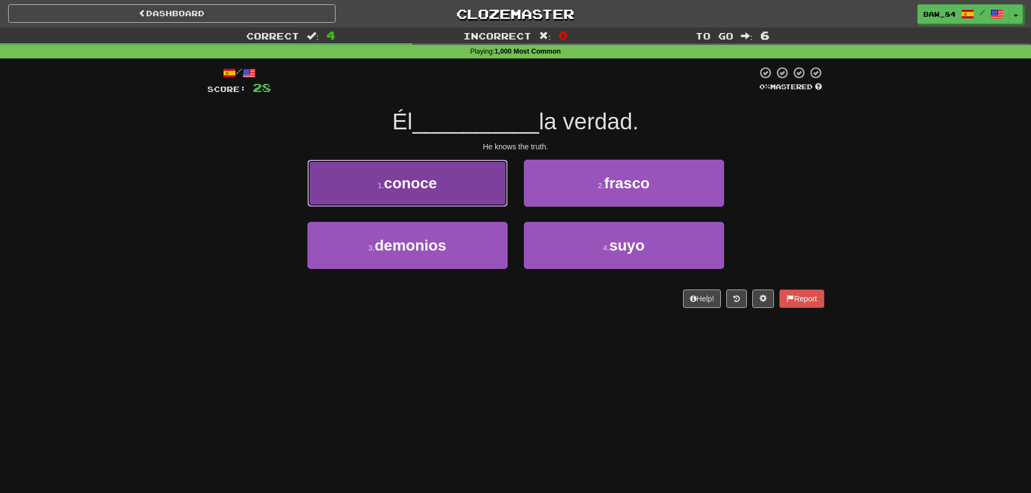
click at [448, 190] on button "1 . conoce" at bounding box center [407, 183] width 200 height 47
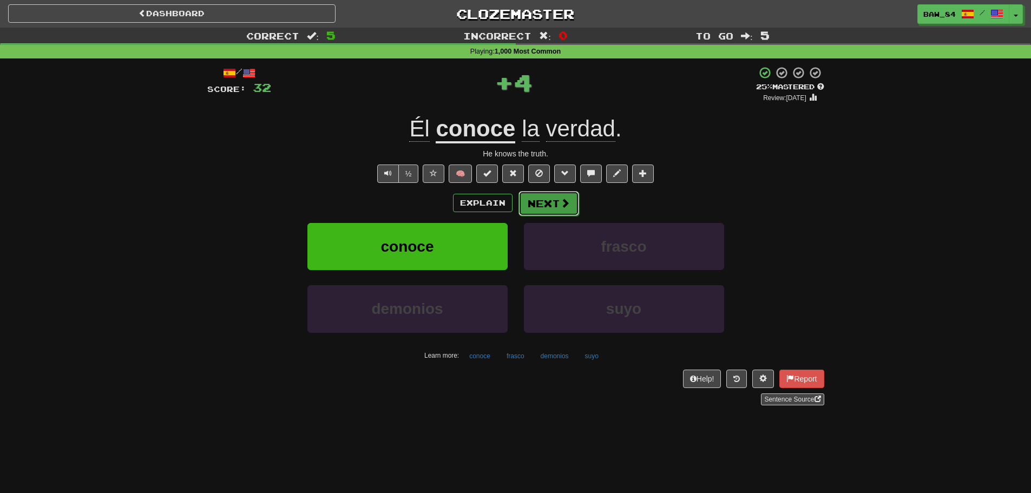
click at [545, 205] on button "Next" at bounding box center [549, 203] width 61 height 25
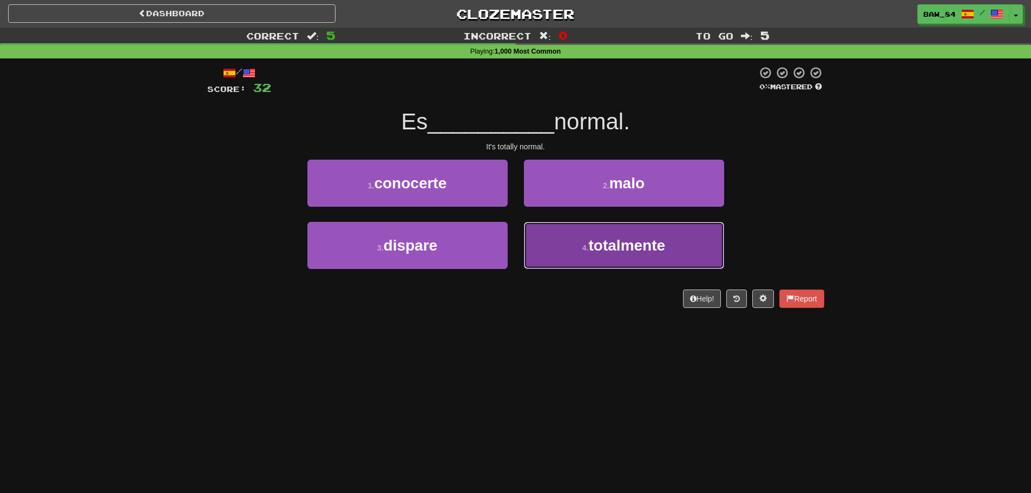
click at [549, 250] on button "4 . totalmente" at bounding box center [624, 245] width 200 height 47
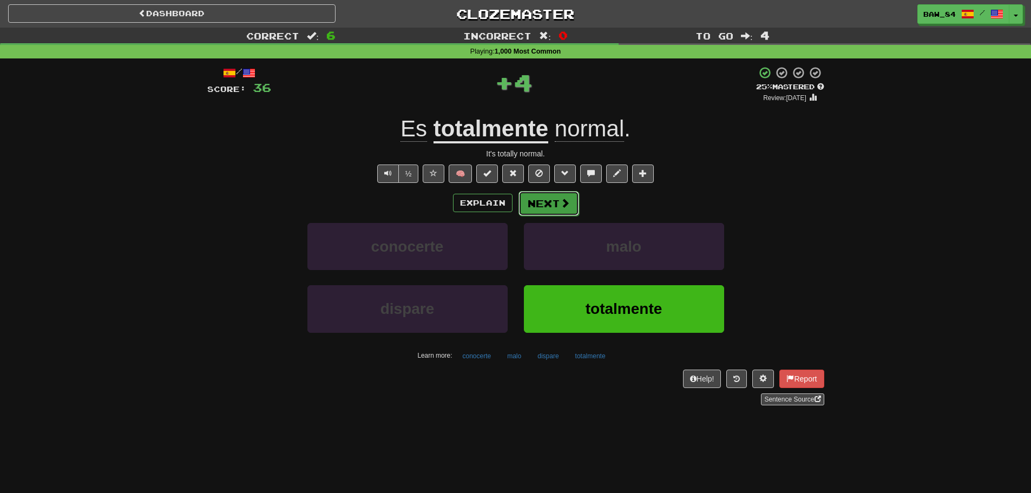
click at [547, 202] on button "Next" at bounding box center [549, 203] width 61 height 25
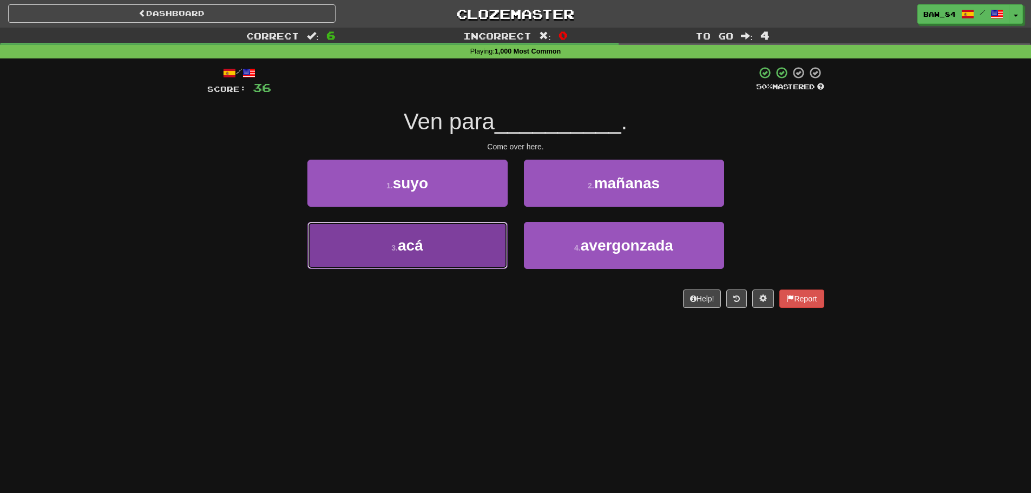
click at [467, 248] on button "3 . acá" at bounding box center [407, 245] width 200 height 47
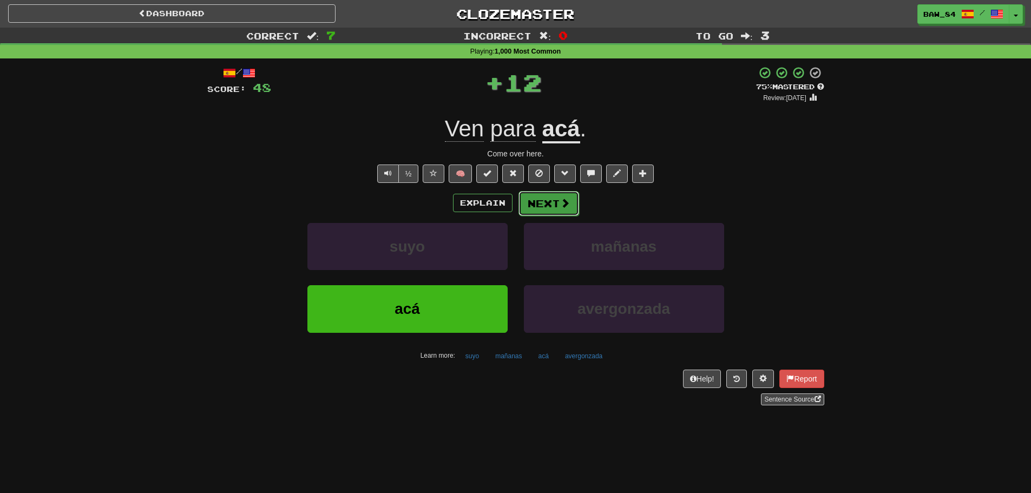
click at [546, 213] on button "Next" at bounding box center [549, 203] width 61 height 25
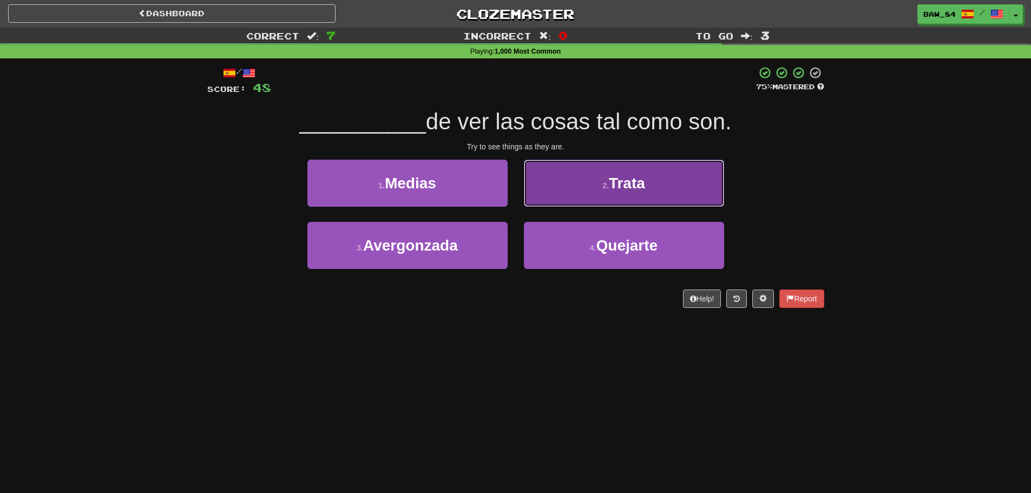
click at [563, 195] on button "2 . Trata" at bounding box center [624, 183] width 200 height 47
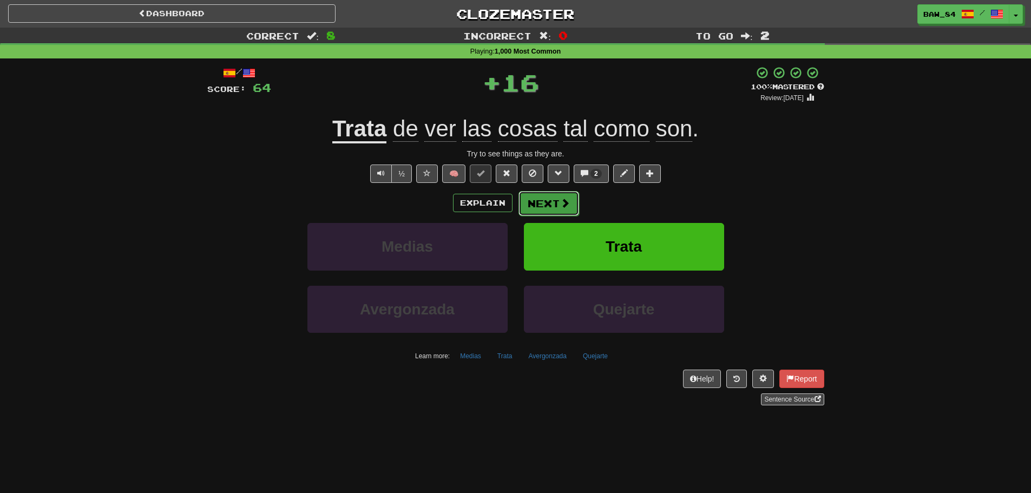
click at [553, 208] on button "Next" at bounding box center [549, 203] width 61 height 25
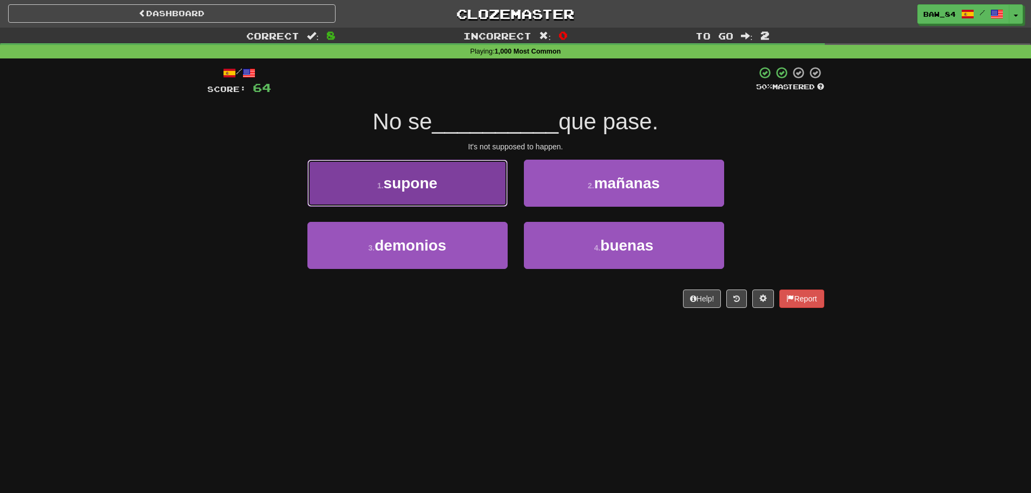
click at [460, 182] on button "1 . supone" at bounding box center [407, 183] width 200 height 47
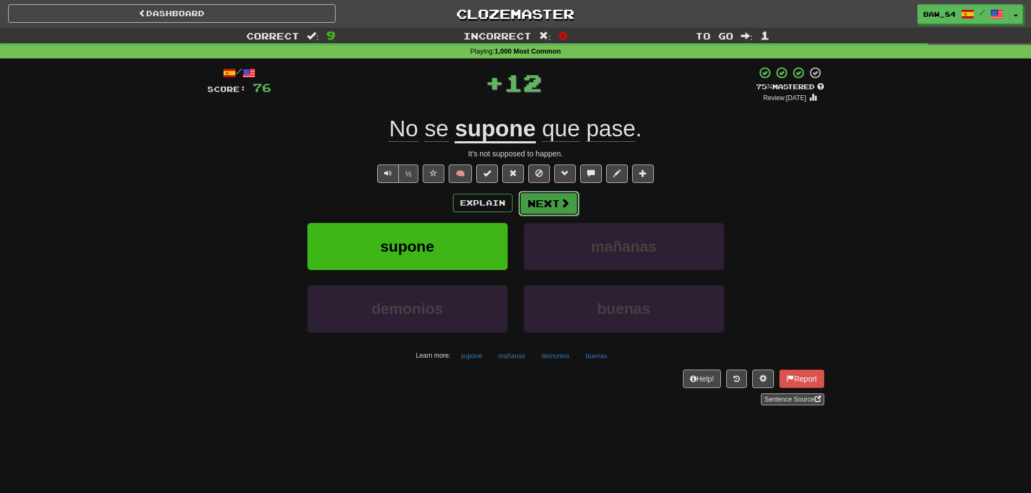
click at [536, 208] on button "Next" at bounding box center [549, 203] width 61 height 25
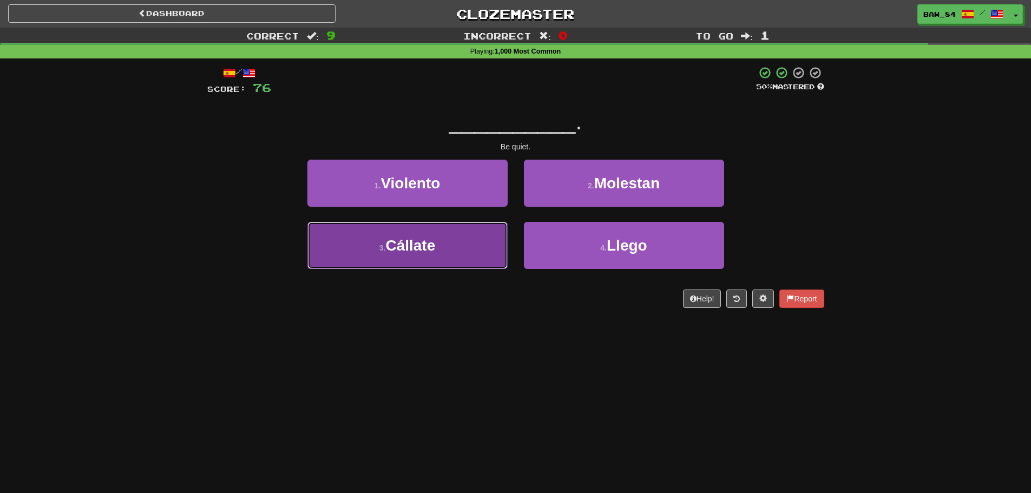
click at [468, 238] on button "3 . Cállate" at bounding box center [407, 245] width 200 height 47
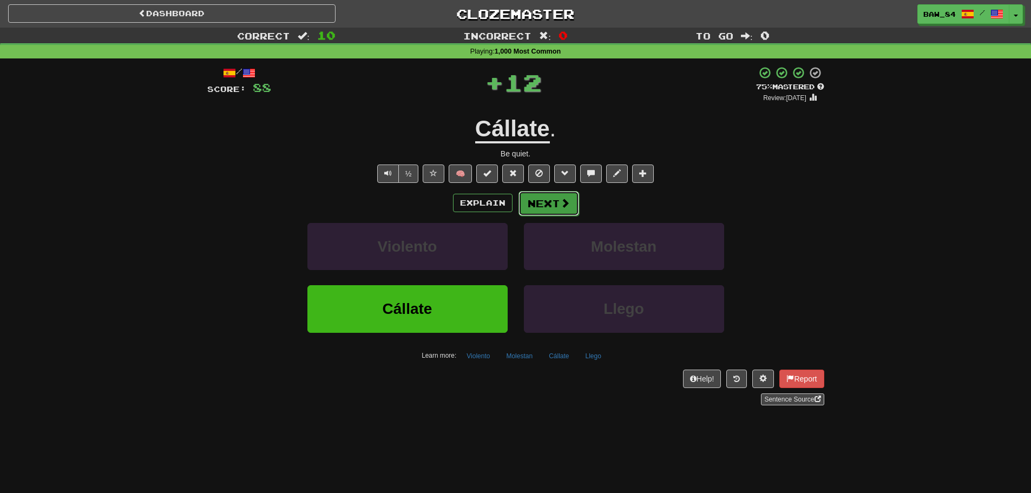
click at [532, 200] on button "Next" at bounding box center [549, 203] width 61 height 25
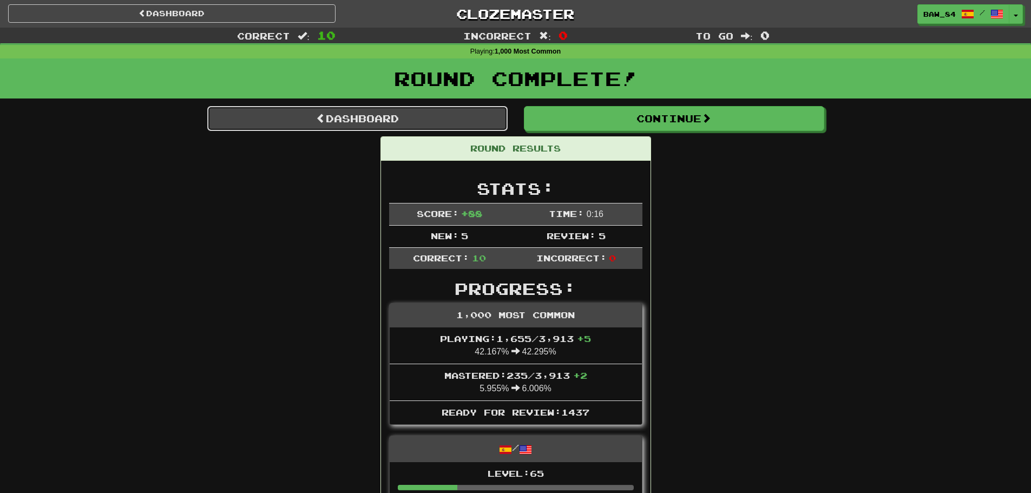
click at [332, 116] on link "Dashboard" at bounding box center [357, 118] width 300 height 25
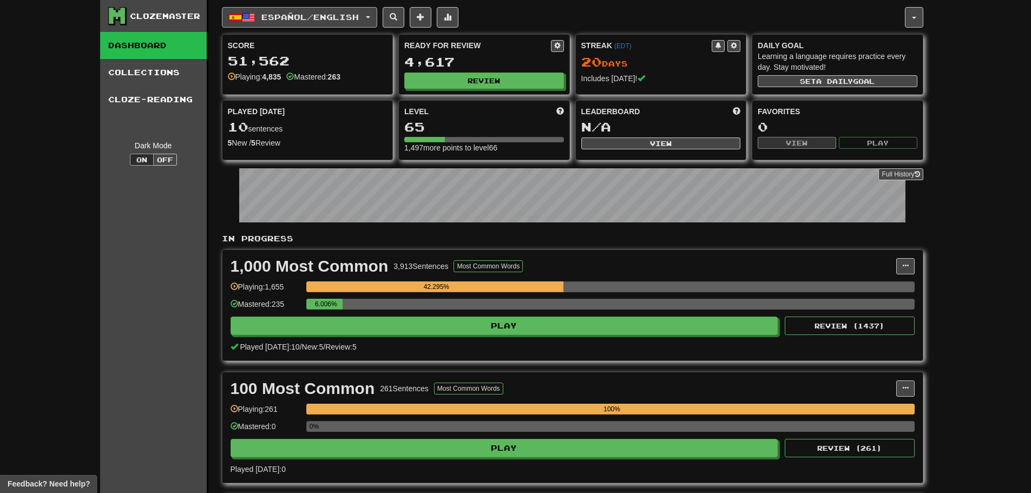
click at [375, 21] on button "Español / English" at bounding box center [299, 17] width 155 height 21
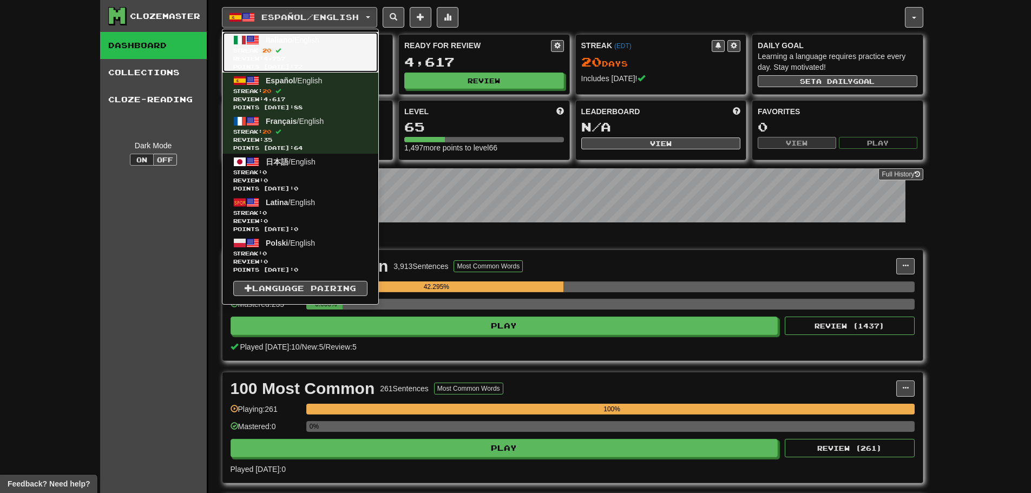
click at [362, 45] on link "Italiano / English Streak: 20 Review: 4,757 Points [DATE]: 72" at bounding box center [300, 52] width 156 height 41
